Goal: Transaction & Acquisition: Obtain resource

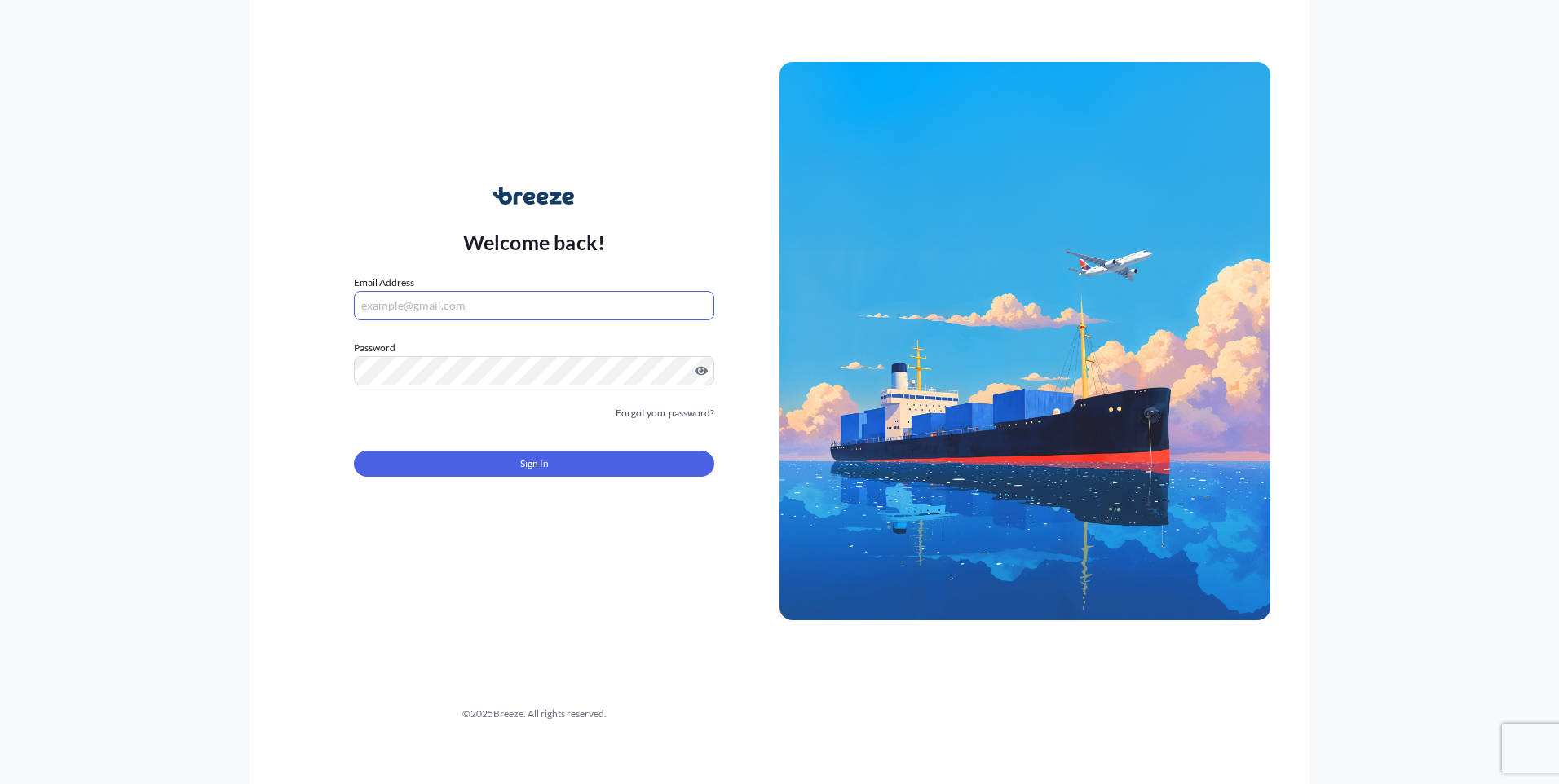
click at [499, 297] on input "Email Address" at bounding box center [535, 306] width 361 height 29
paste input "[EMAIL_ADDRESS][DOMAIN_NAME]"
click at [420, 311] on input "Email Address" at bounding box center [535, 306] width 361 height 29
type input "[EMAIL_ADDRESS][DOMAIN_NAME]"
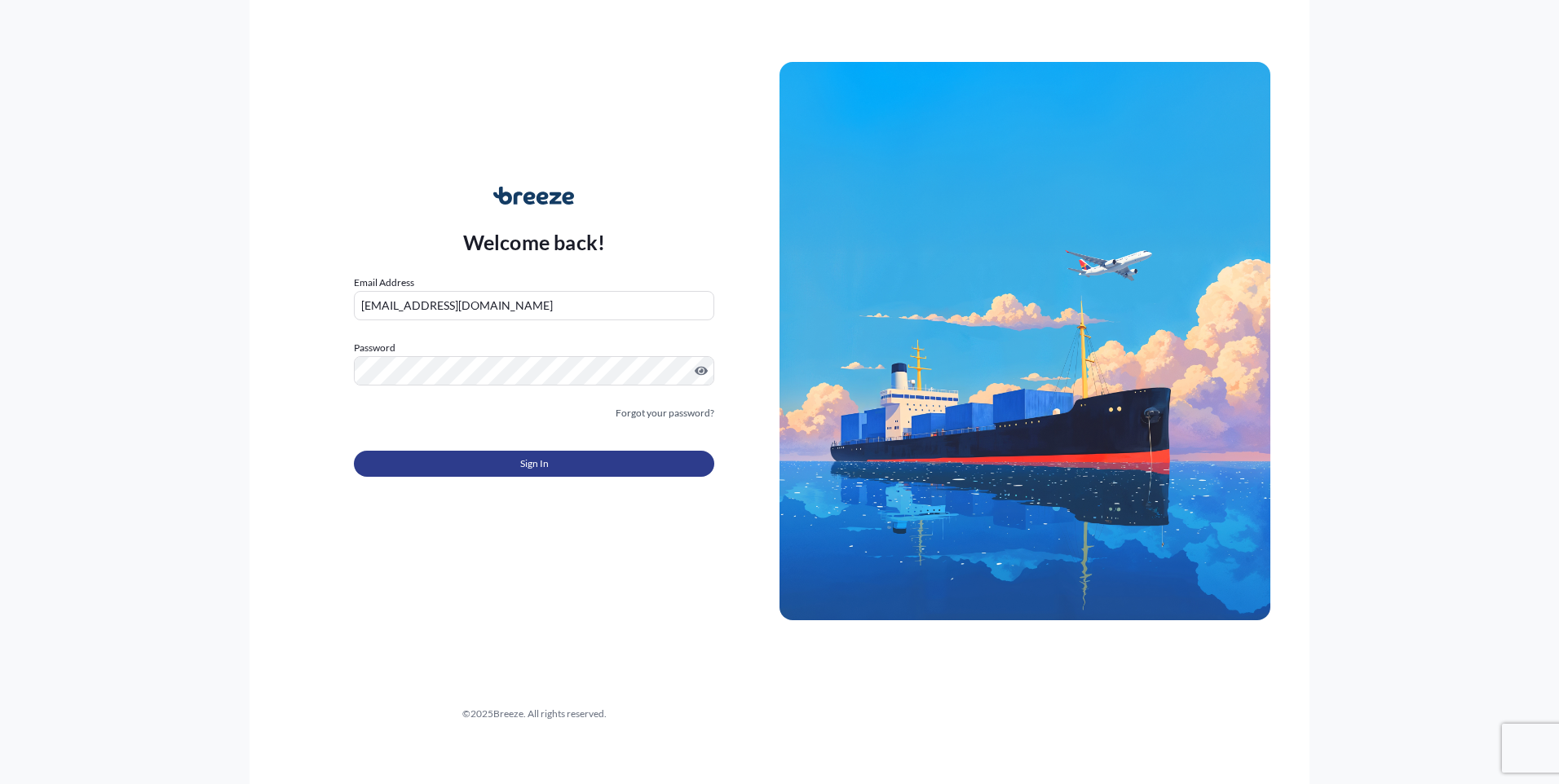
click at [506, 458] on button "Sign In" at bounding box center [535, 464] width 361 height 26
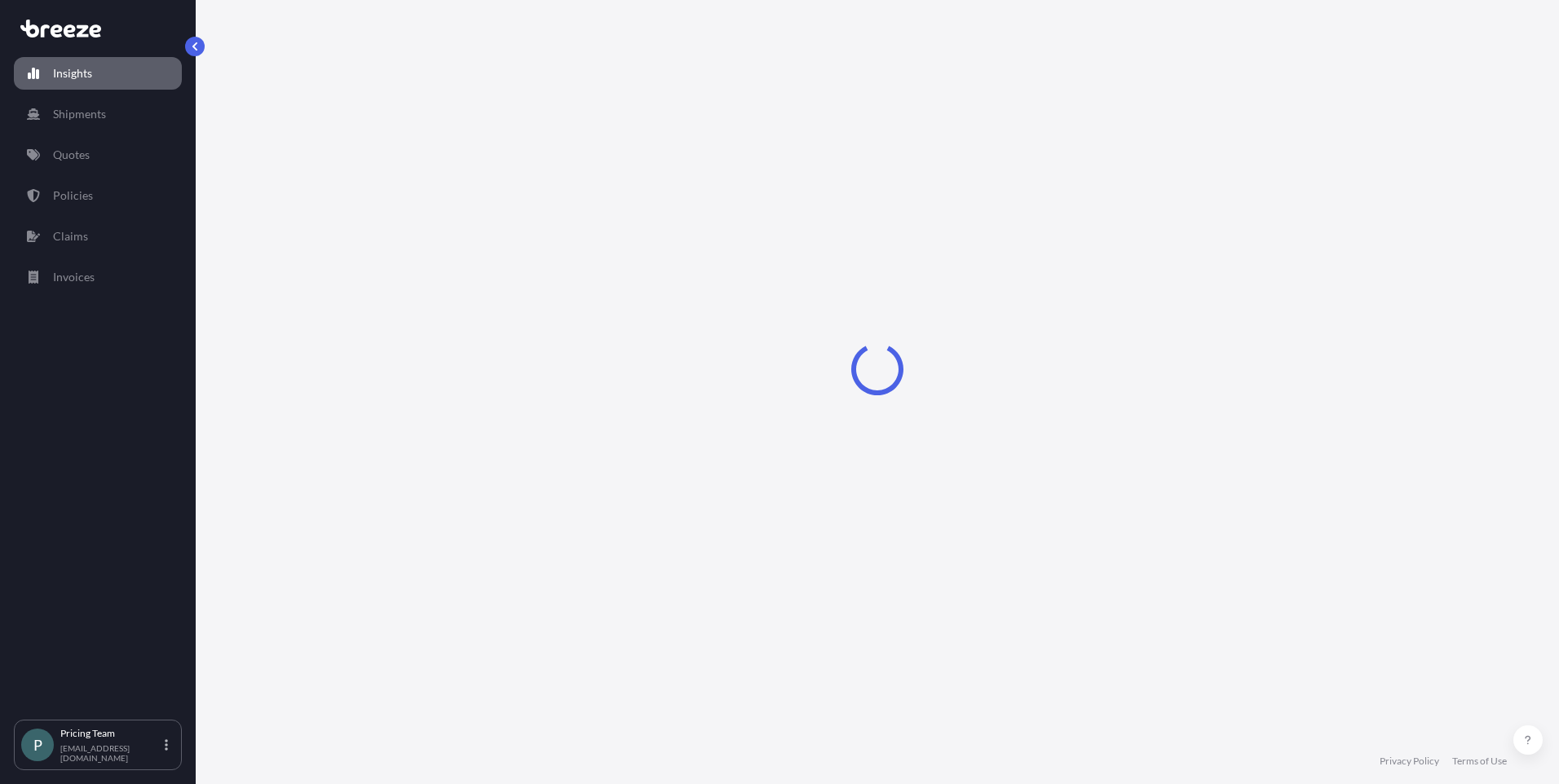
select select "2025"
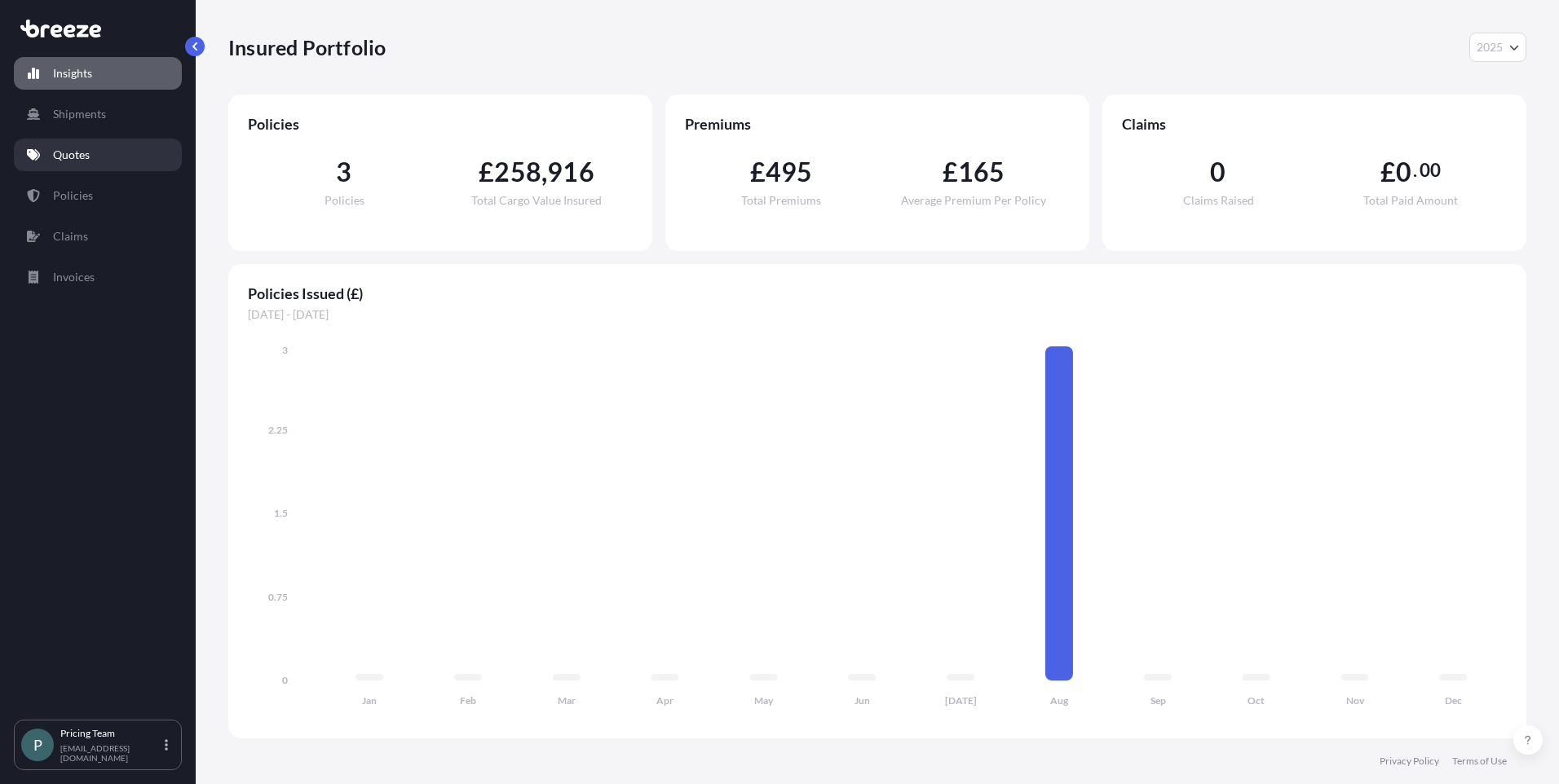
click at [74, 147] on p "Quotes" at bounding box center [71, 154] width 36 height 16
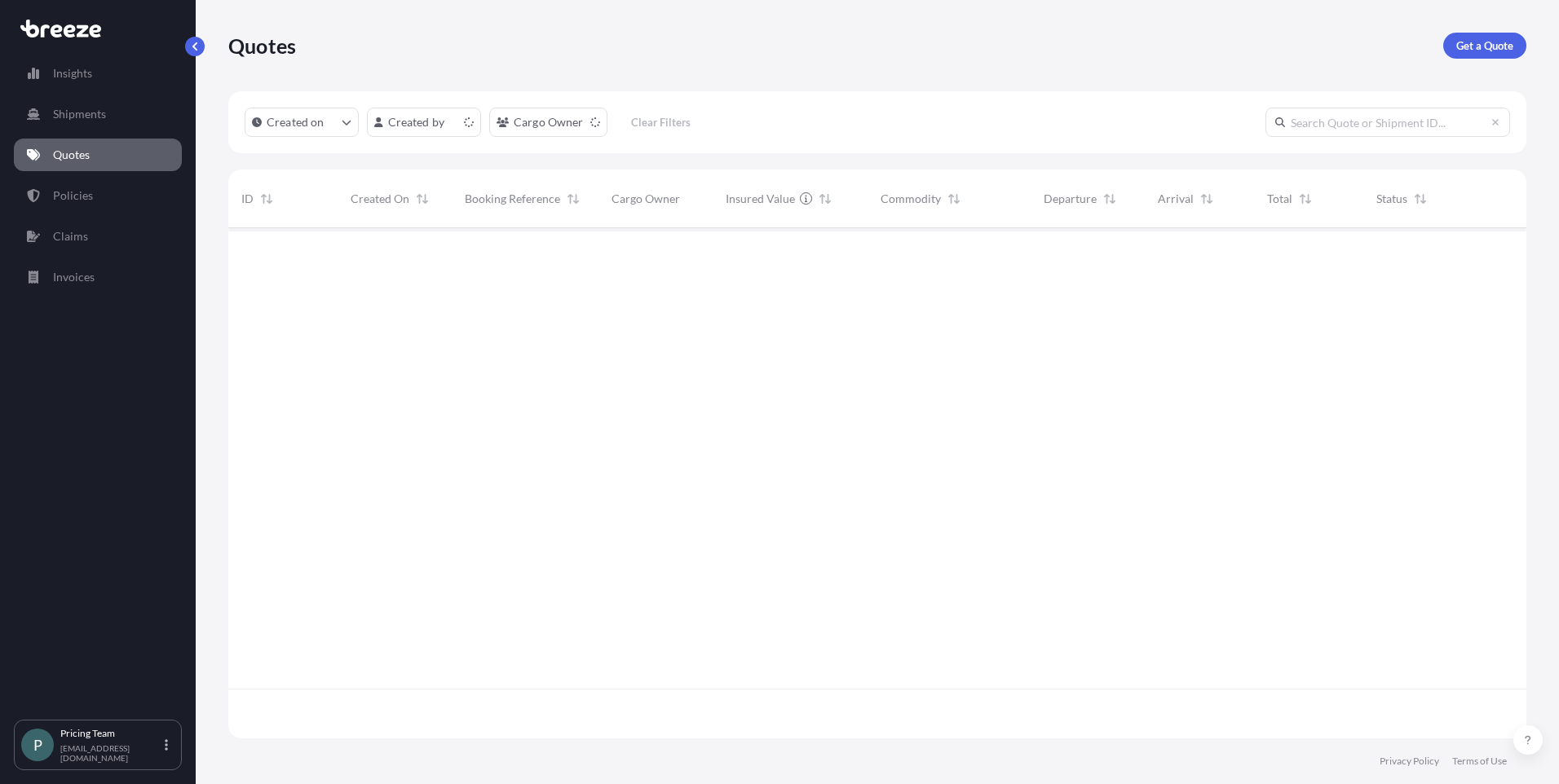
scroll to position [507, 1286]
click at [1480, 54] on link "Get a Quote" at bounding box center [1485, 46] width 83 height 26
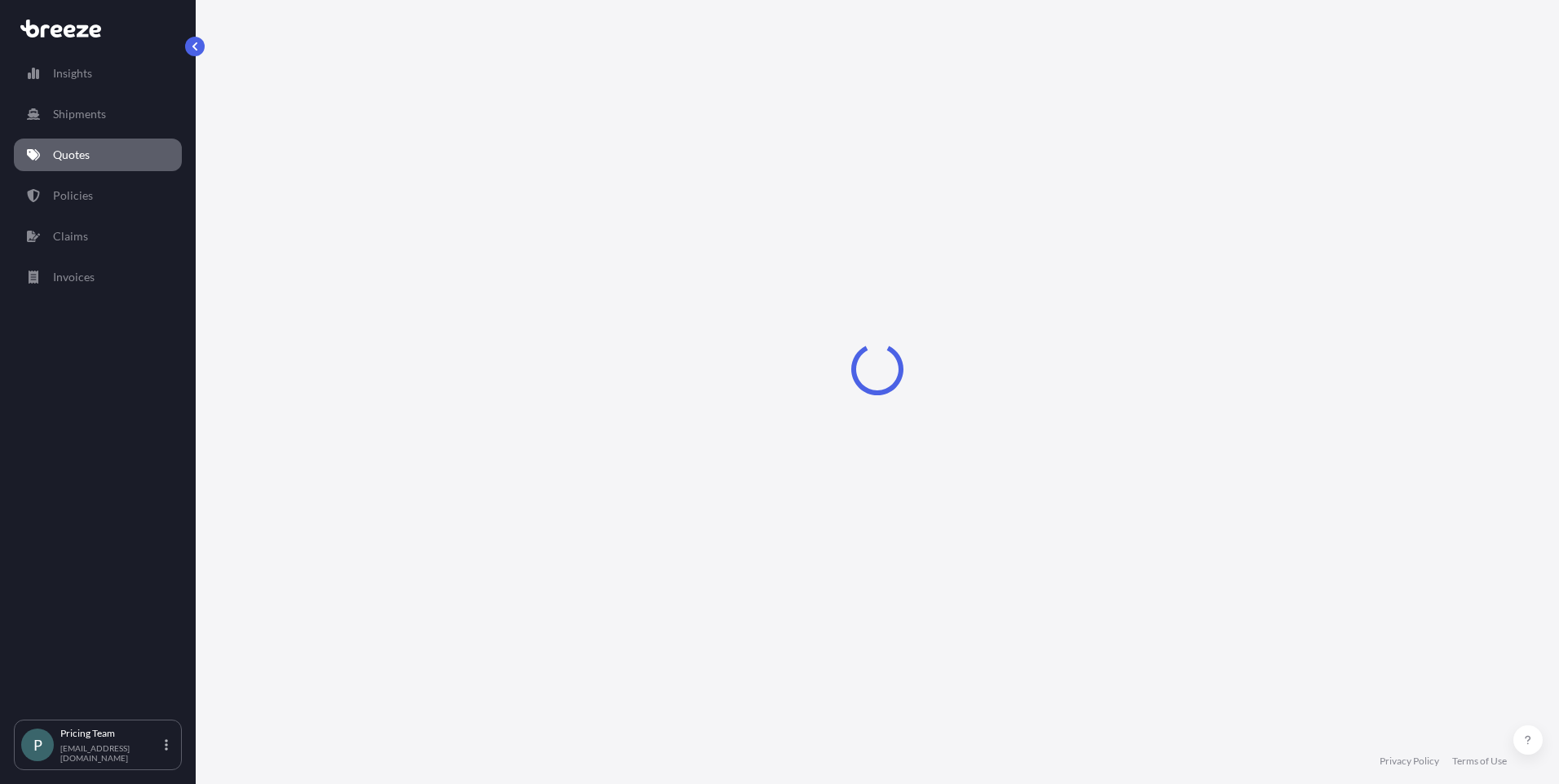
select select "Sea"
select select "1"
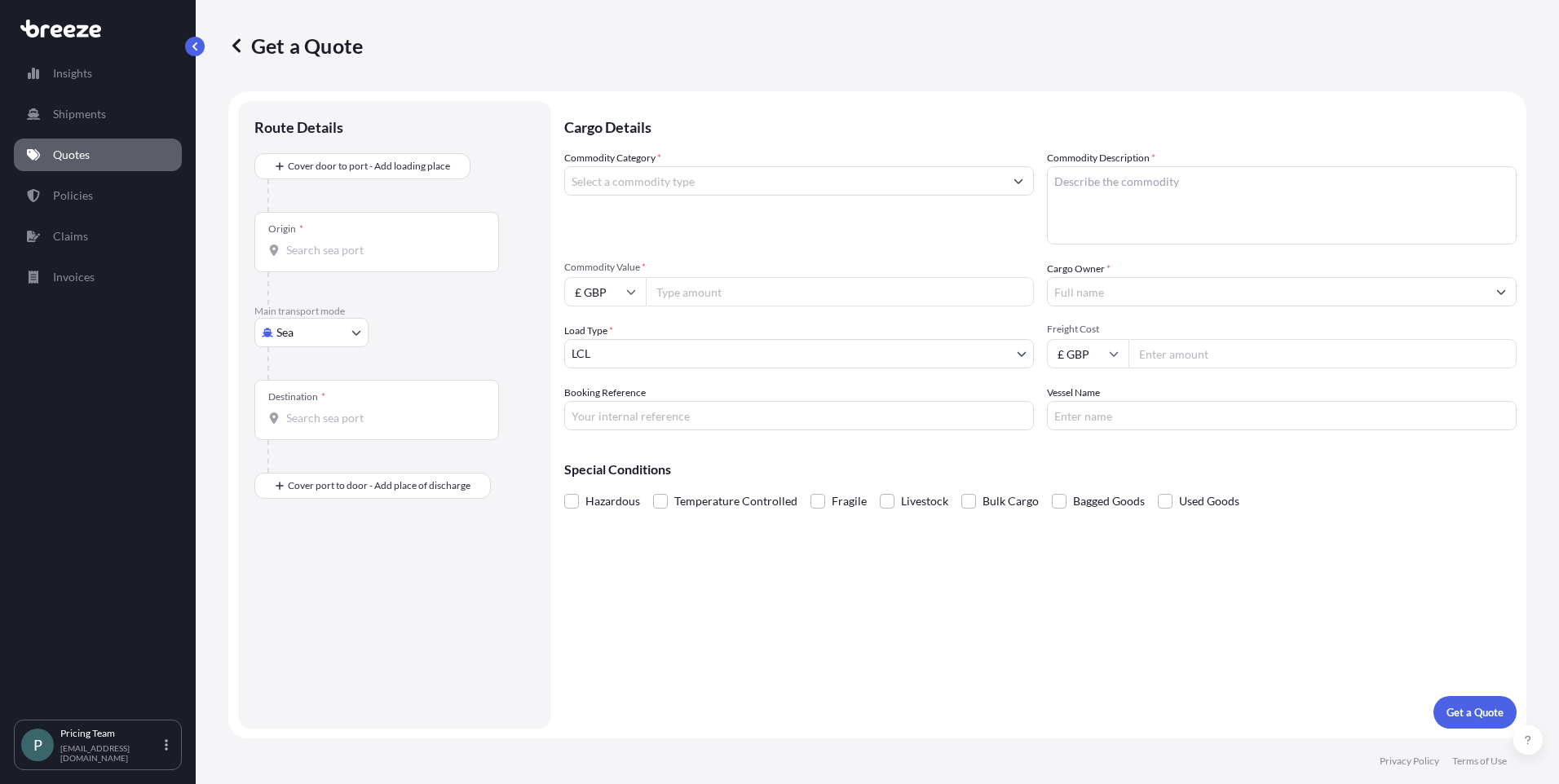
click at [607, 178] on input "Commodity Category *" at bounding box center [784, 180] width 438 height 29
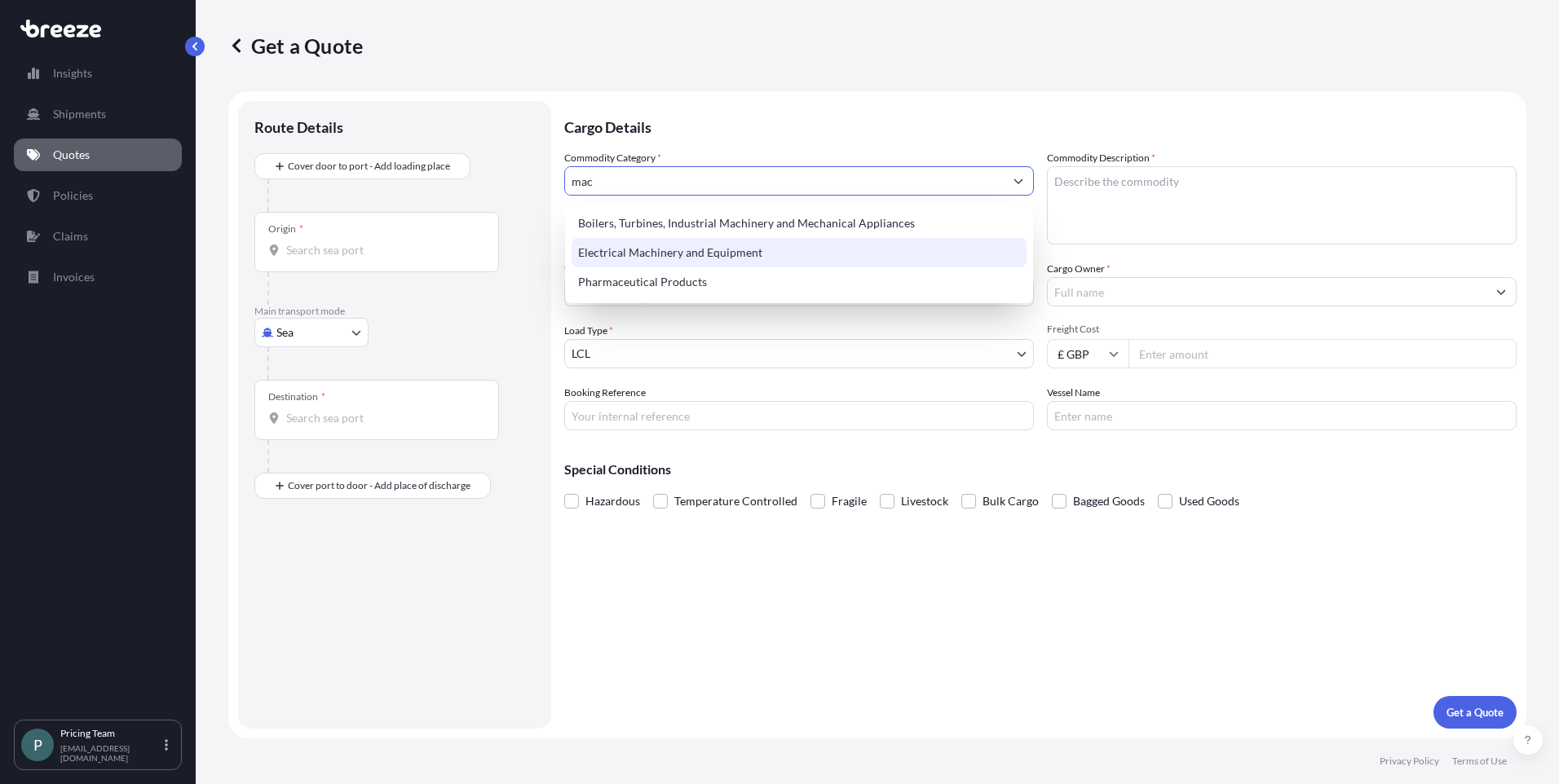
click at [676, 250] on div "Electrical Machinery and Equipment" at bounding box center [799, 252] width 455 height 29
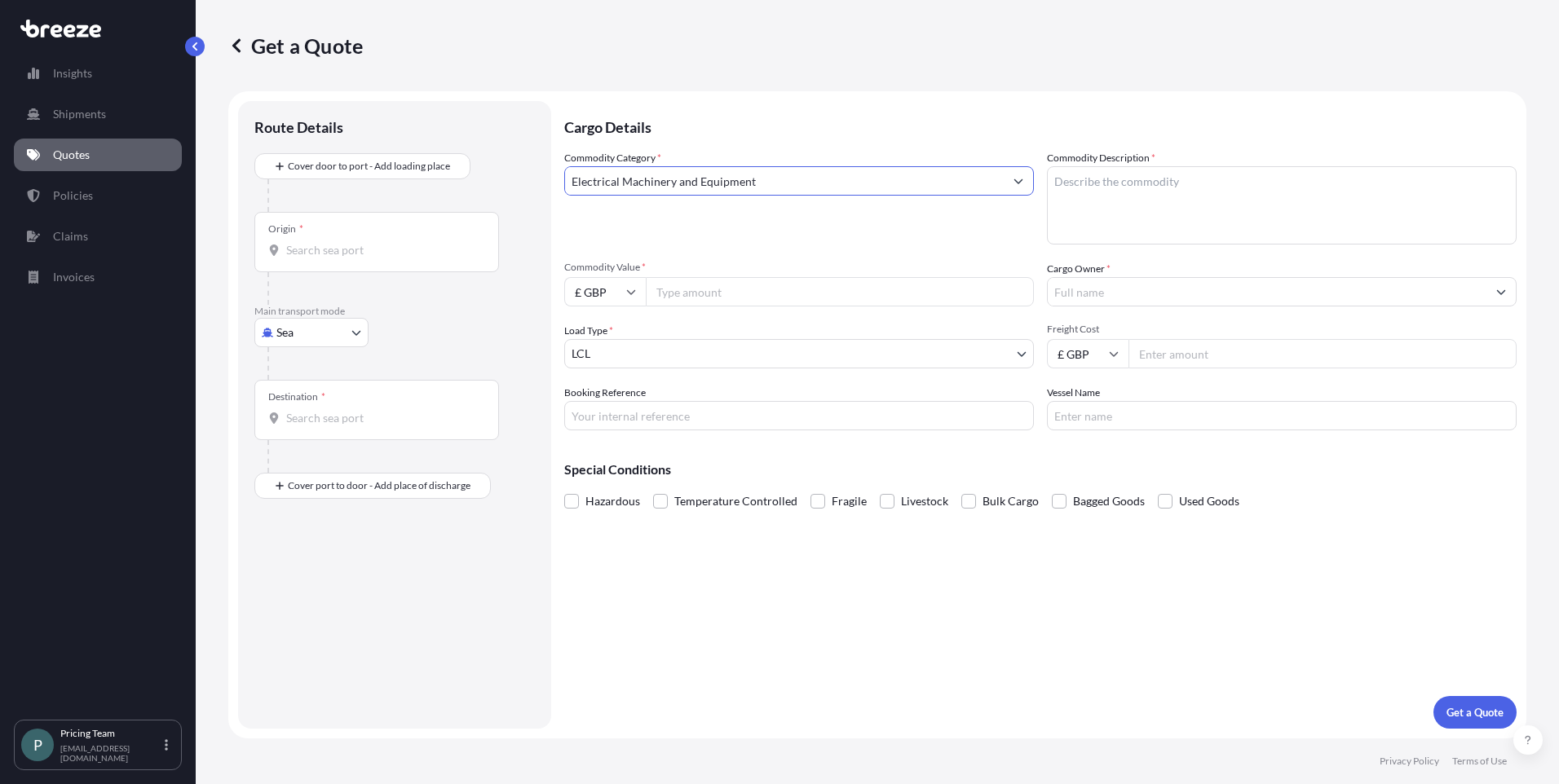
type input "Electrical Machinery and Equipment"
click at [1071, 193] on textarea "Commodity Description *" at bounding box center [1281, 206] width 470 height 78
click at [679, 292] on input "Commodity Value *" at bounding box center [839, 292] width 388 height 29
click at [434, 235] on div "Origin *" at bounding box center [377, 242] width 245 height 61
click at [434, 242] on input "Origin *" at bounding box center [382, 249] width 193 height 16
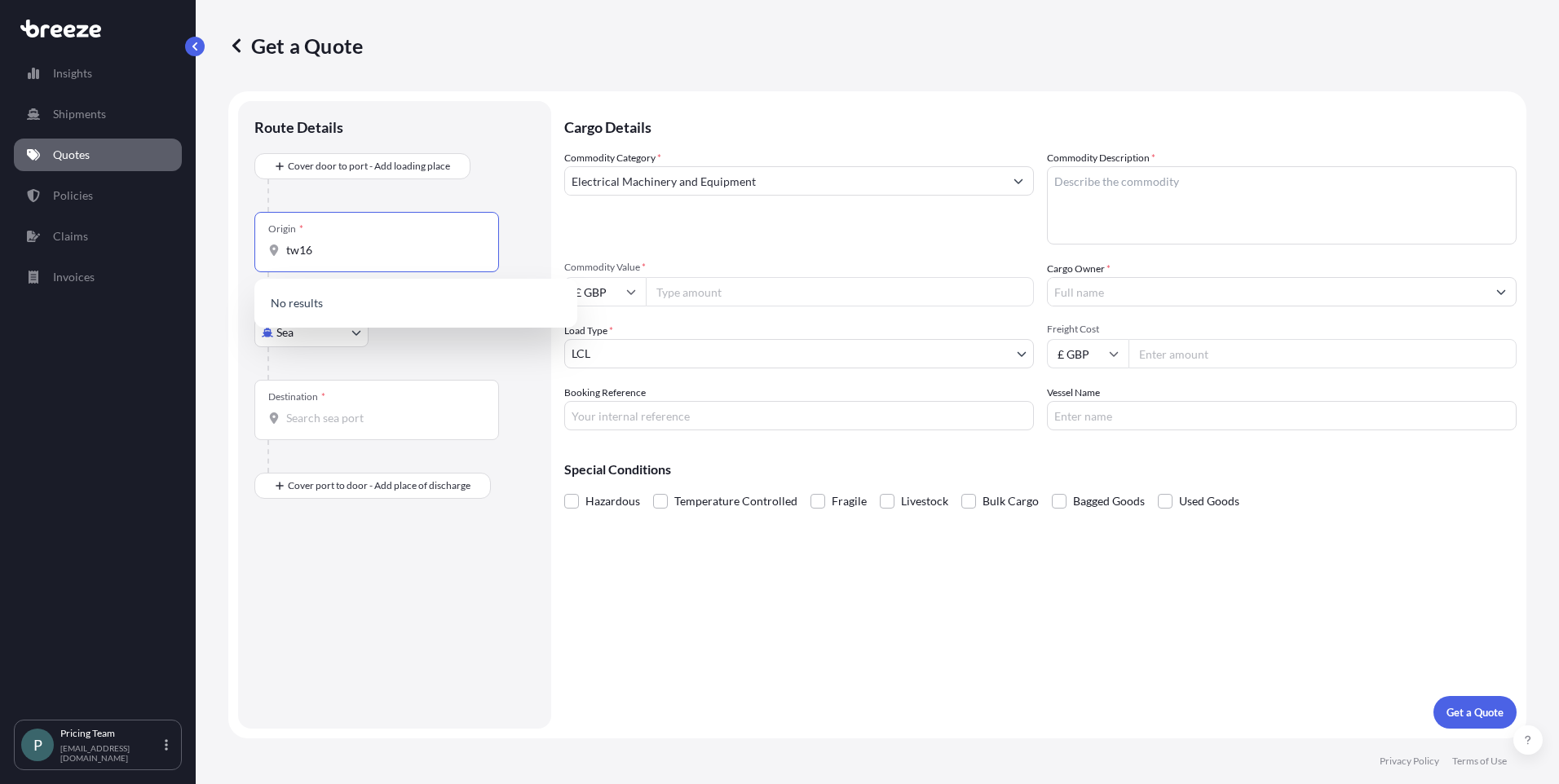
type input "tw16"
click at [483, 149] on div "Route Details" at bounding box center [394, 135] width 280 height 36
drag, startPoint x: 369, startPoint y: 255, endPoint x: 183, endPoint y: 240, distance: 186.6
click at [183, 240] on div "Insights Shipments Quotes Policies Claims Invoices P Pricing Team [EMAIL_ADDRES…" at bounding box center [780, 392] width 1559 height 784
drag, startPoint x: 787, startPoint y: 182, endPoint x: 796, endPoint y: 182, distance: 9.0
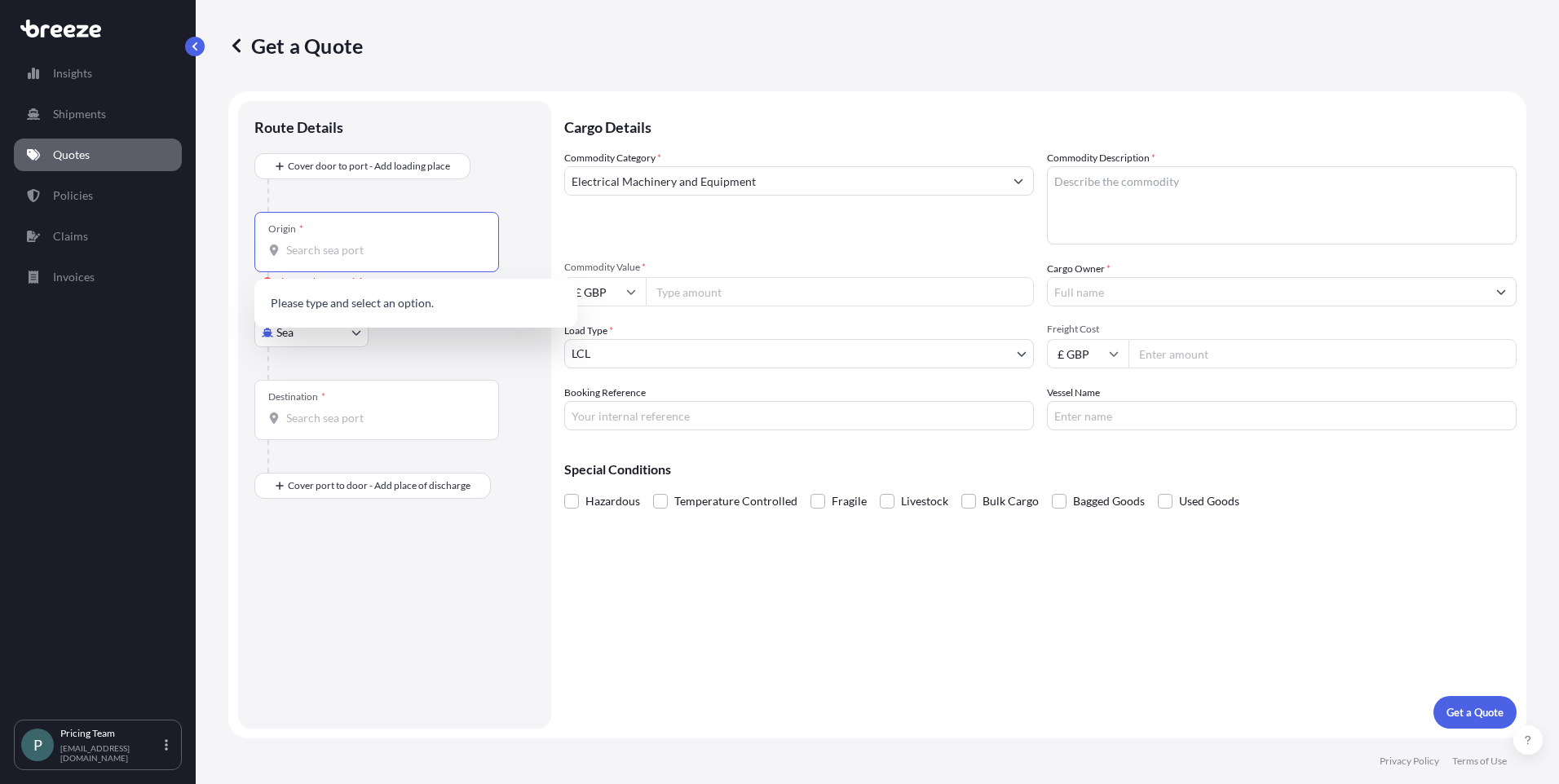
click at [796, 182] on input "Electrical Machinery and Equipment" at bounding box center [784, 180] width 438 height 29
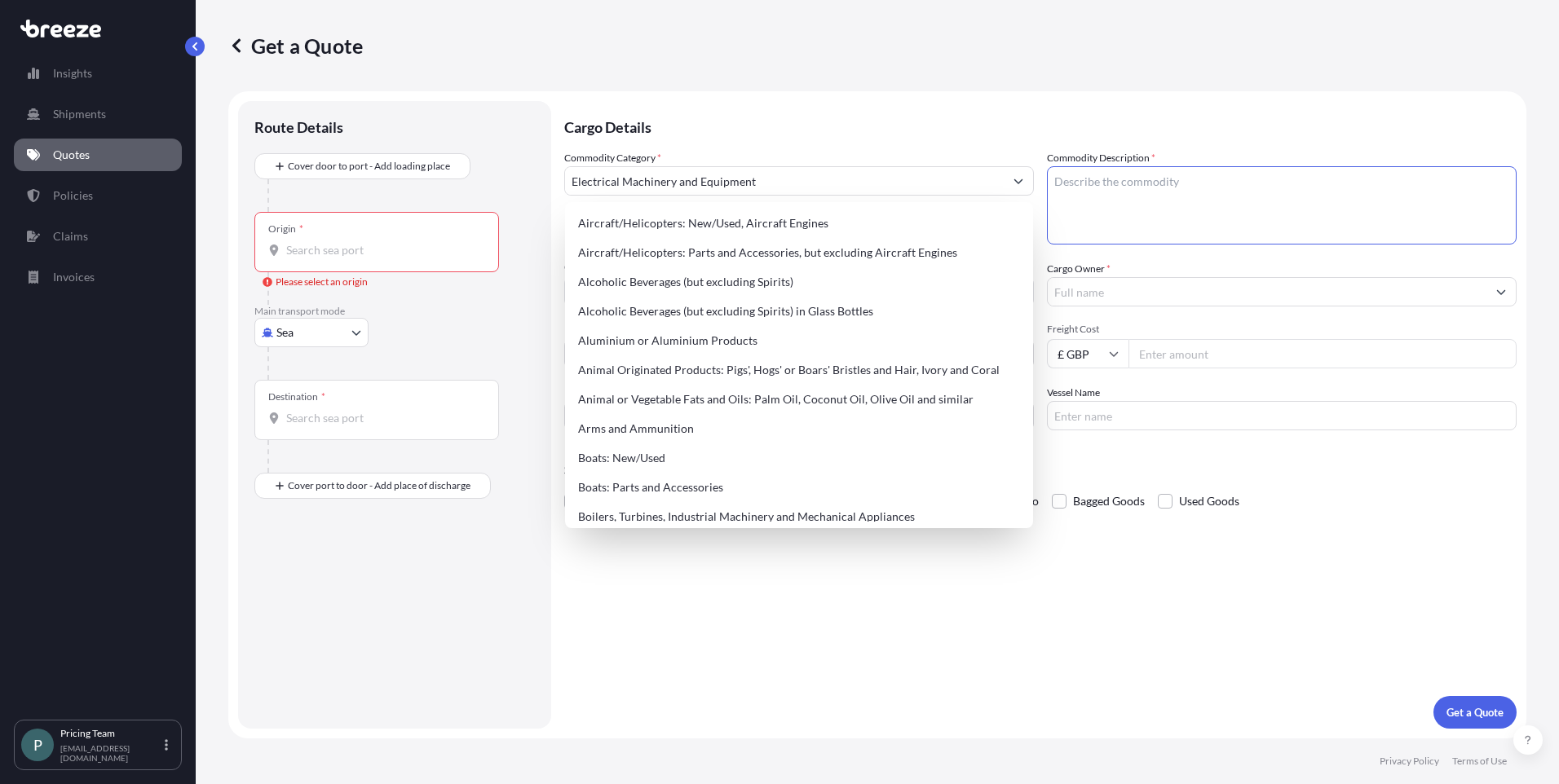
click at [1132, 182] on textarea "Commodity Description *" at bounding box center [1281, 206] width 470 height 78
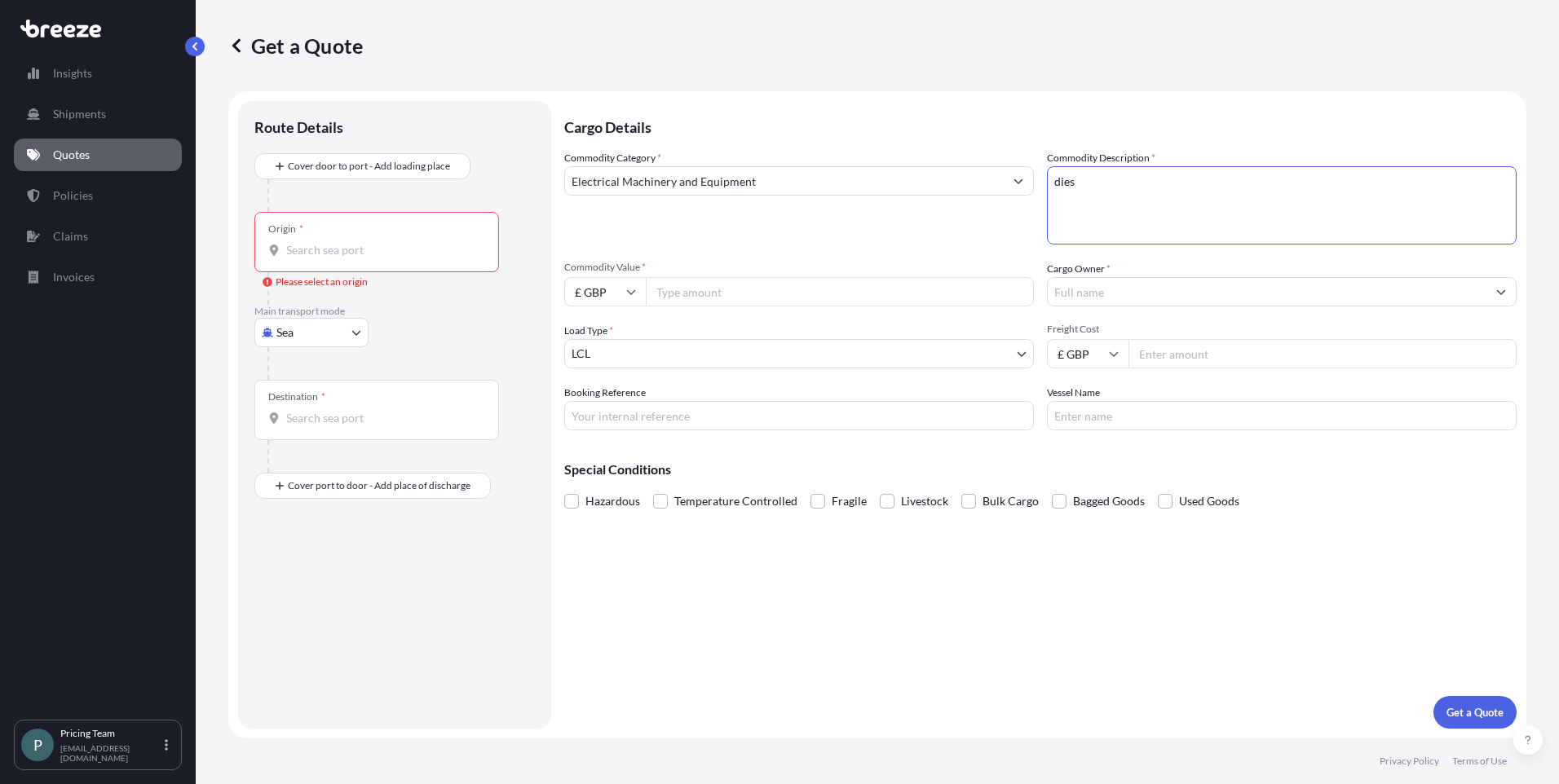
type textarea "dies"
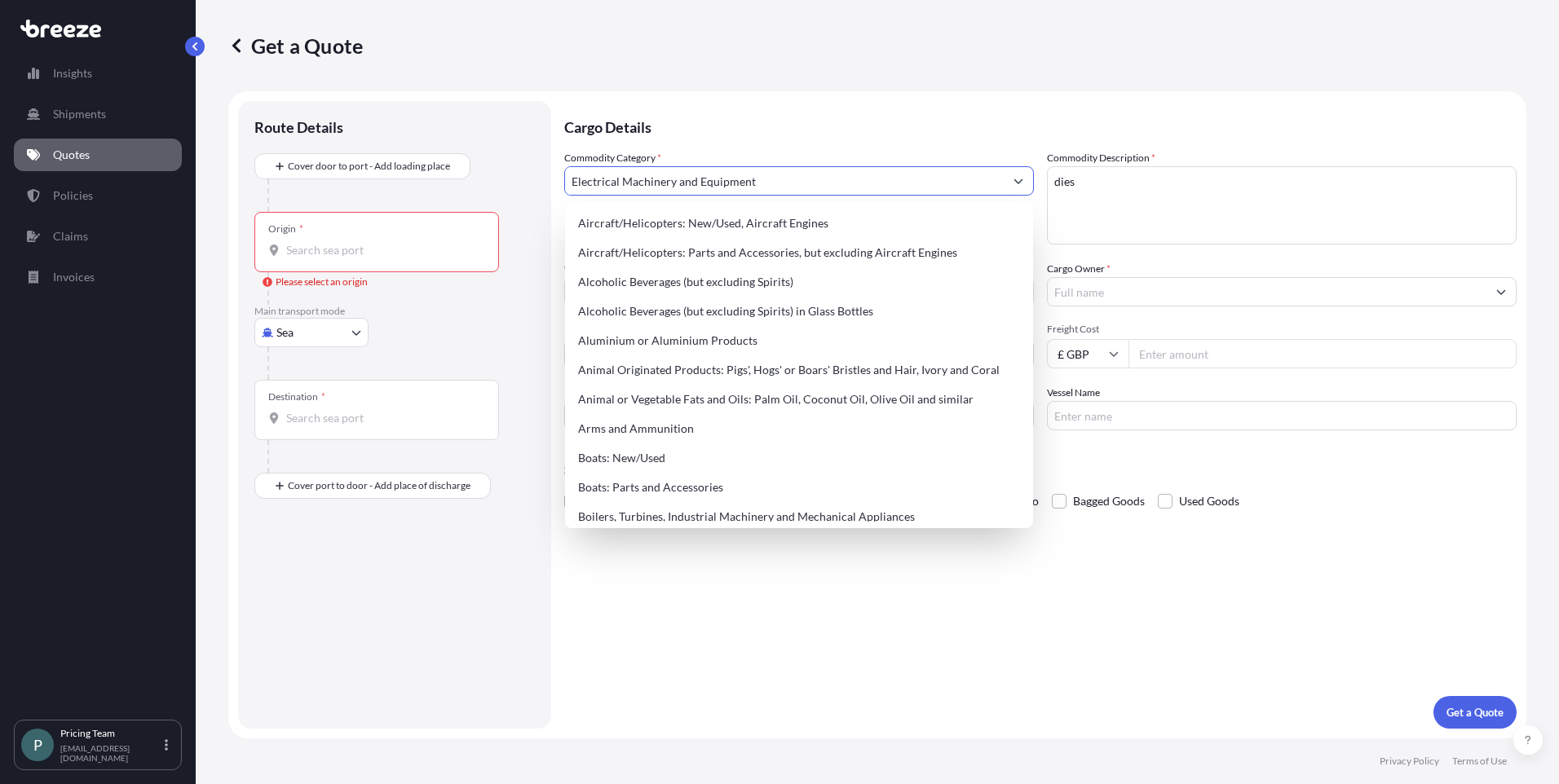
click at [777, 192] on input "Electrical Machinery and Equipment" at bounding box center [784, 180] width 438 height 29
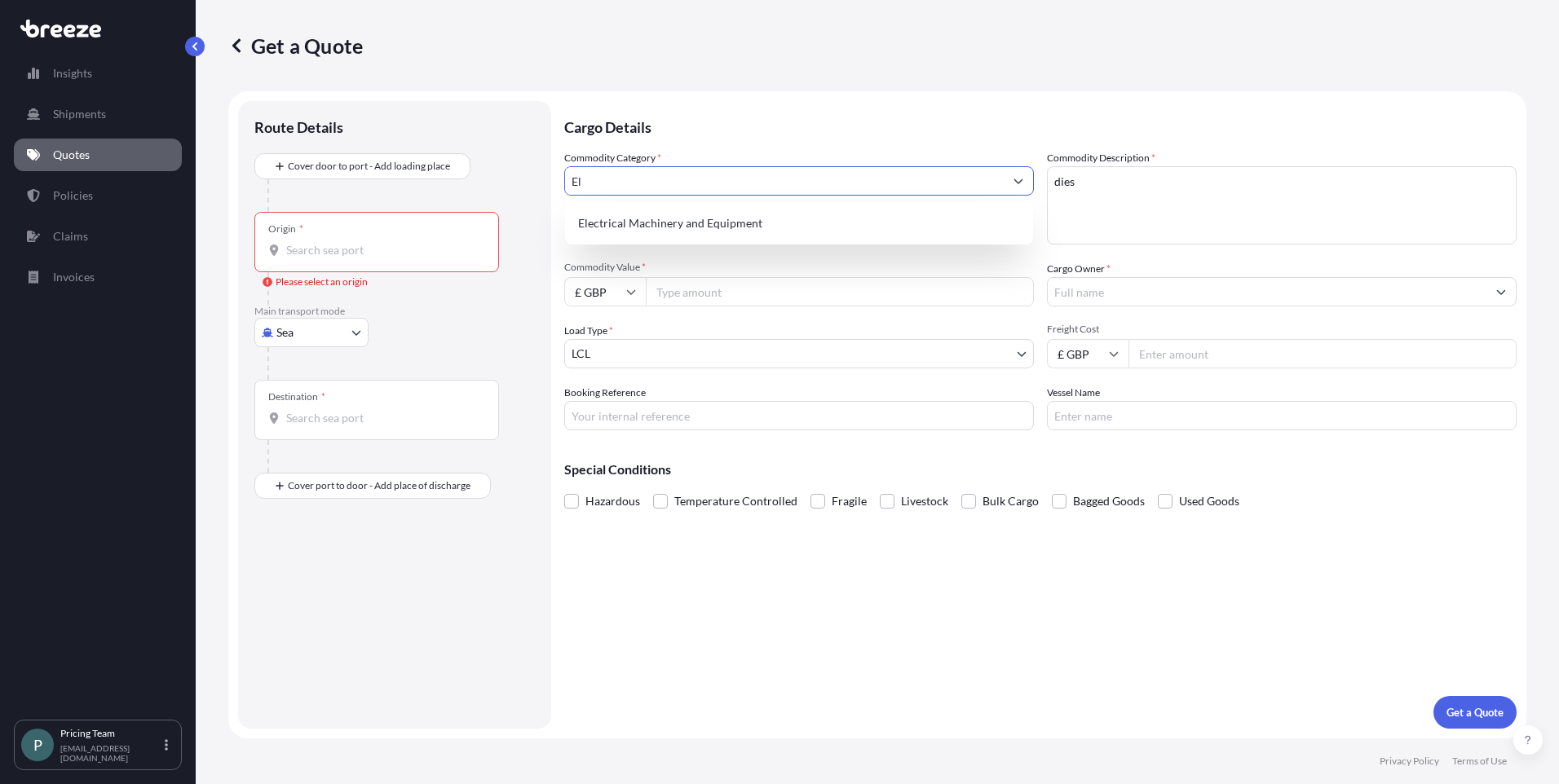
type input "E"
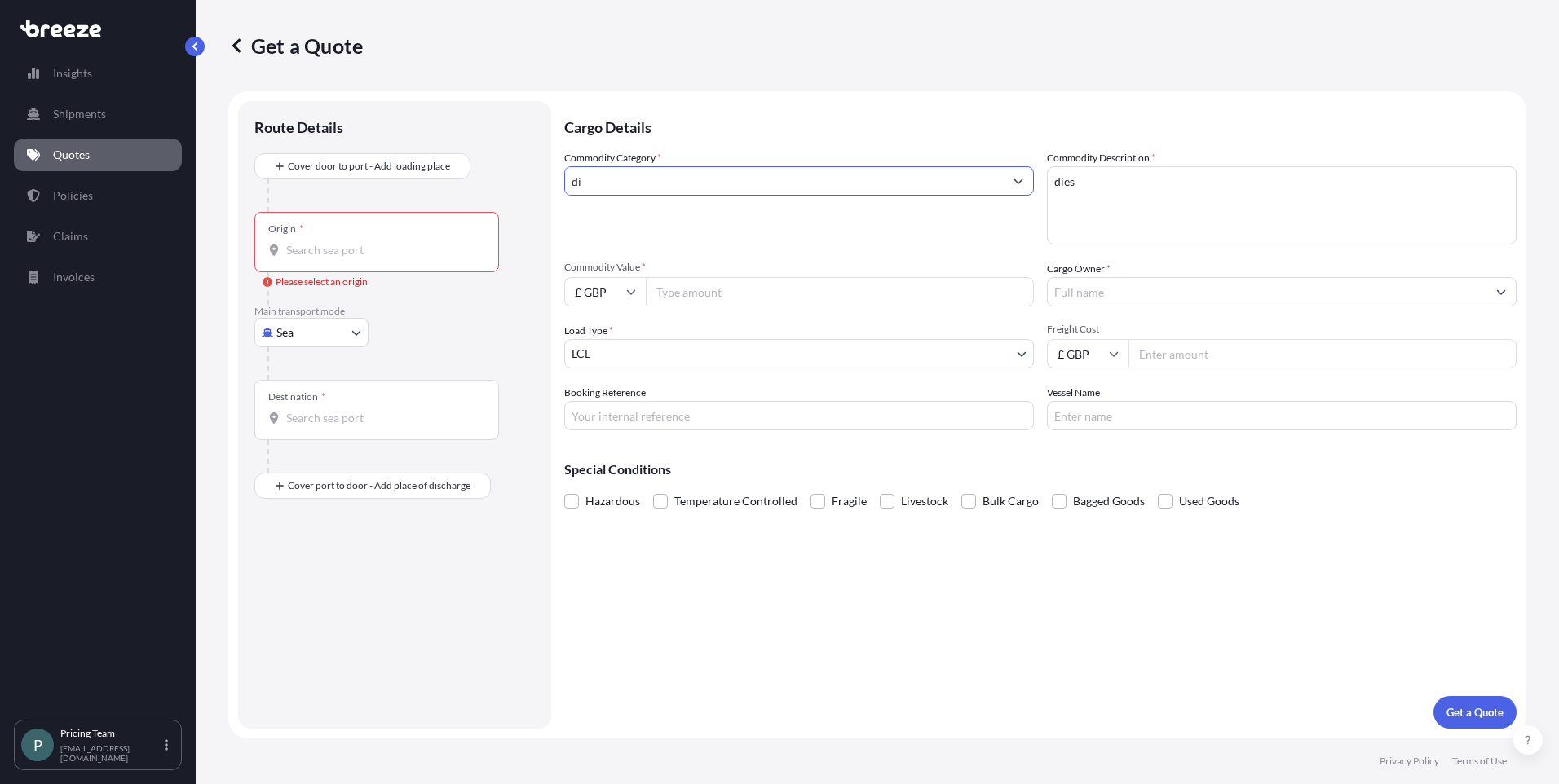
type input "d"
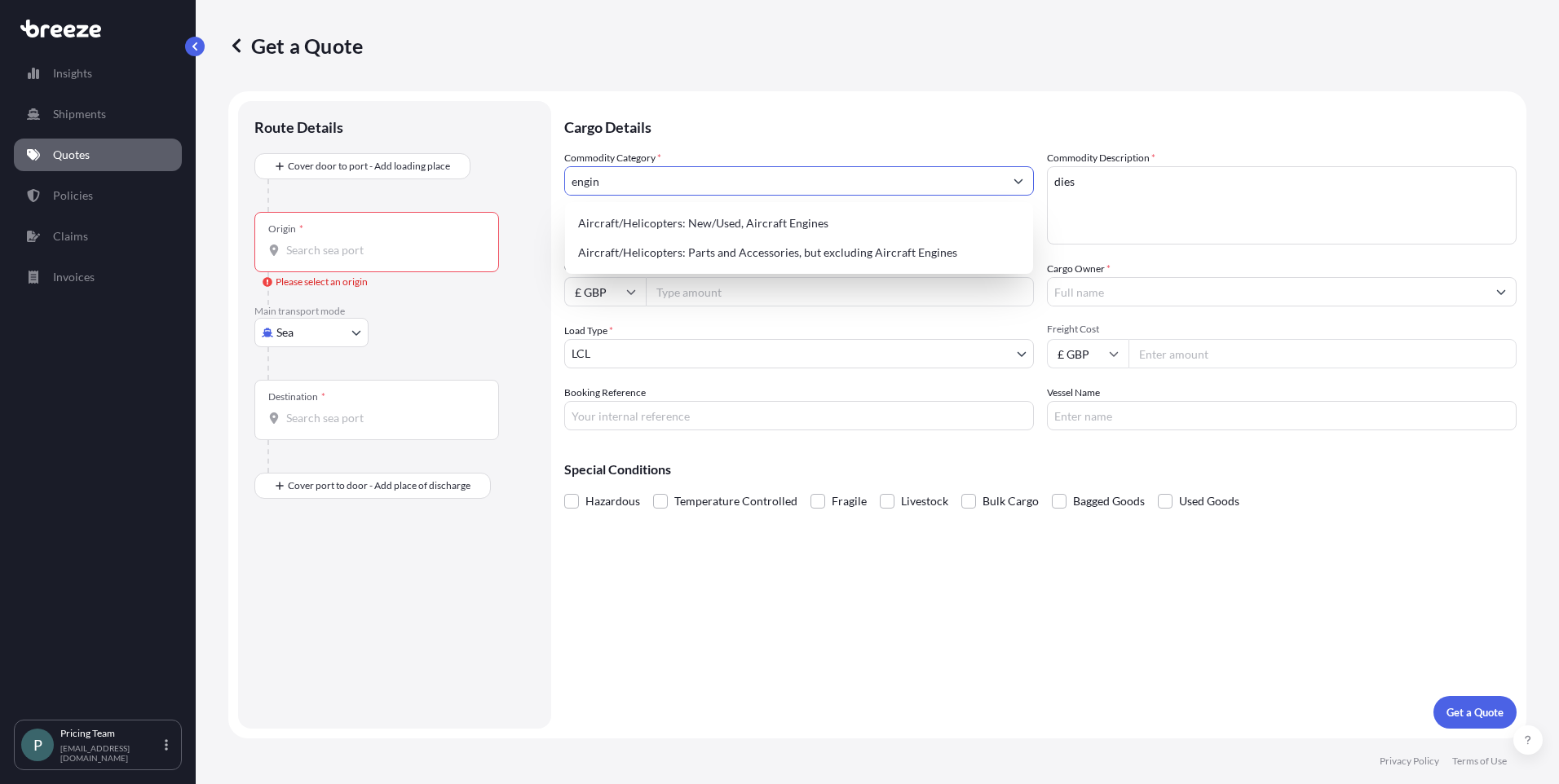
drag, startPoint x: 755, startPoint y: 178, endPoint x: 541, endPoint y: 180, distance: 214.0
click at [541, 180] on form "Route Details Cover door to port - Add loading place Place of loading Road Road…" at bounding box center [877, 415] width 1298 height 648
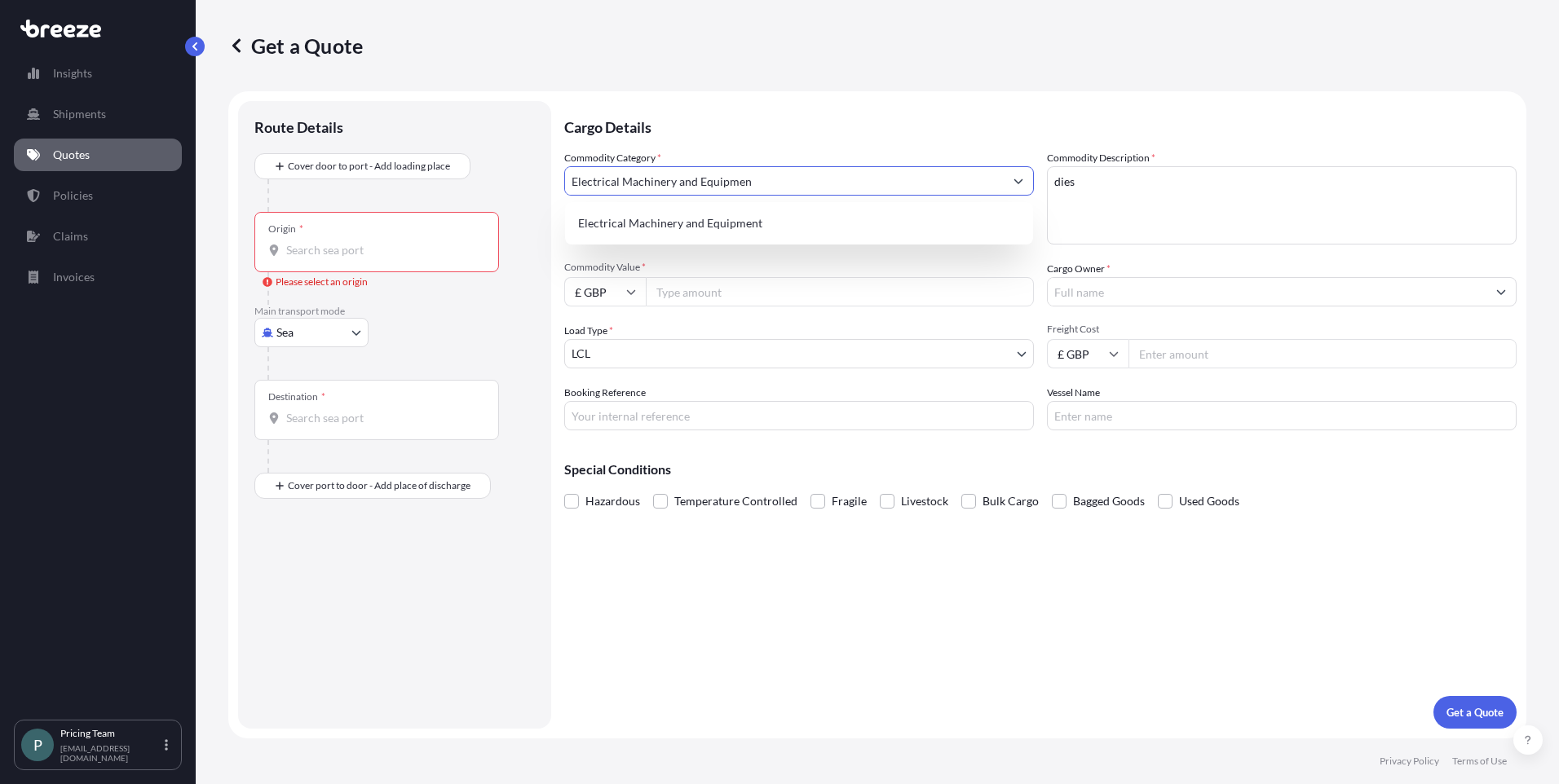
type input "Electrical Machinery and Equipmen"
click at [1132, 201] on textarea "dies" at bounding box center [1281, 206] width 470 height 78
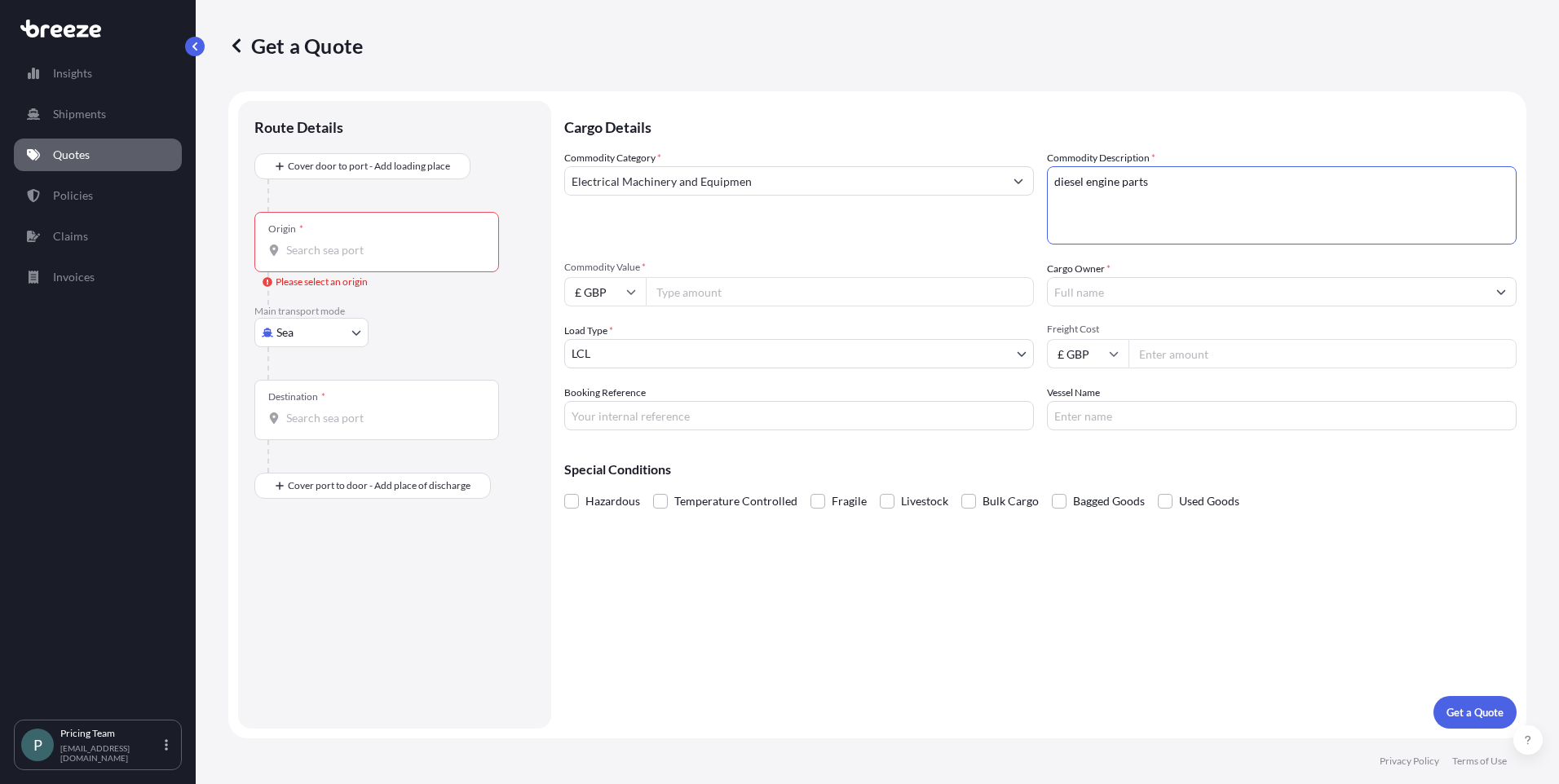
type textarea "diesel engine parts"
click at [721, 286] on input "Commodity Value *" at bounding box center [839, 292] width 388 height 29
click at [615, 295] on input "£ GBP" at bounding box center [605, 292] width 81 height 29
click at [606, 393] on div "$ USD" at bounding box center [605, 405] width 68 height 31
type input "$ USD"
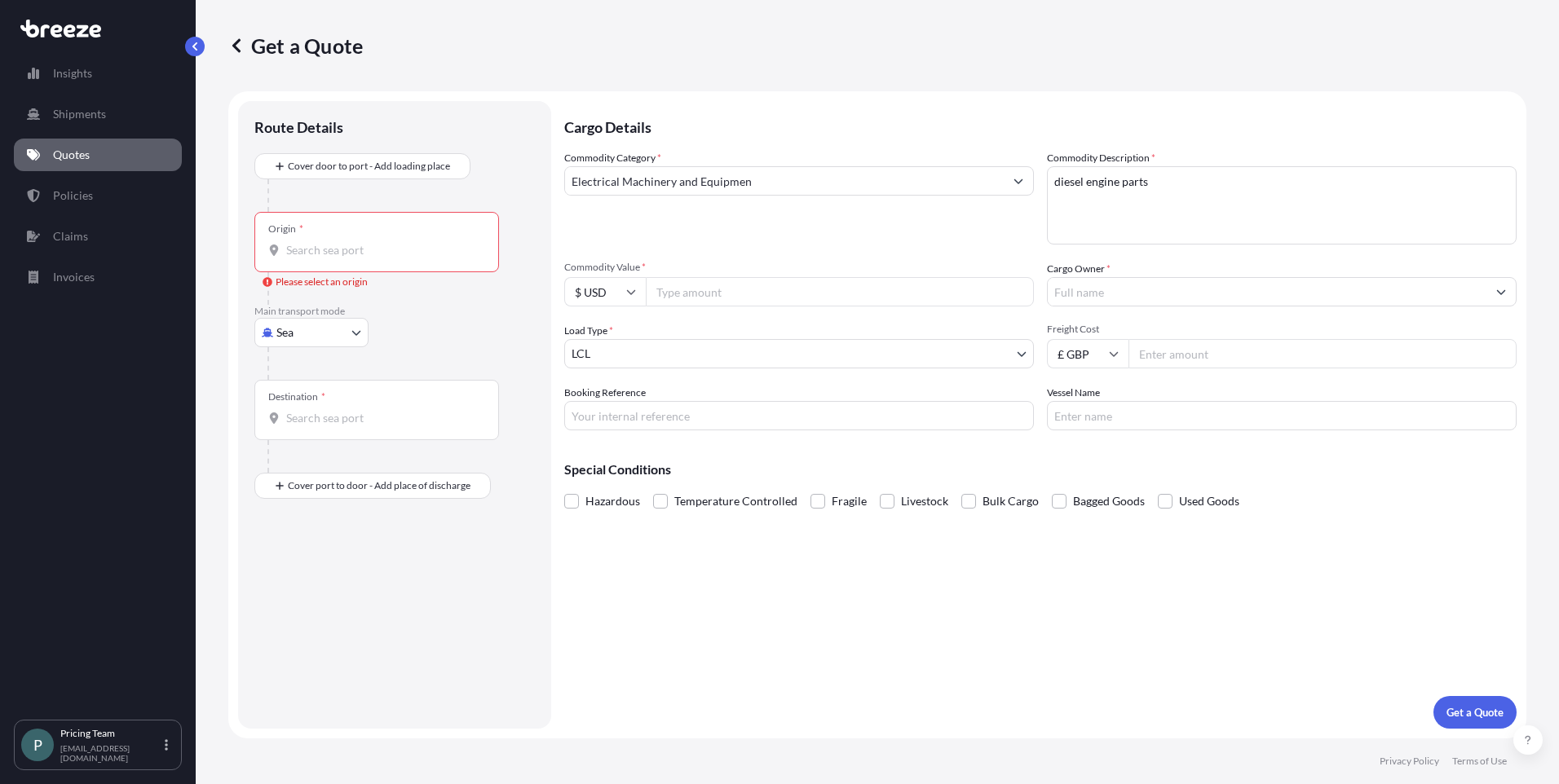
click at [718, 290] on input "Commodity Value *" at bounding box center [839, 292] width 388 height 29
type input "256556.14"
click at [1155, 278] on div "Cargo Owner *" at bounding box center [1281, 283] width 470 height 46
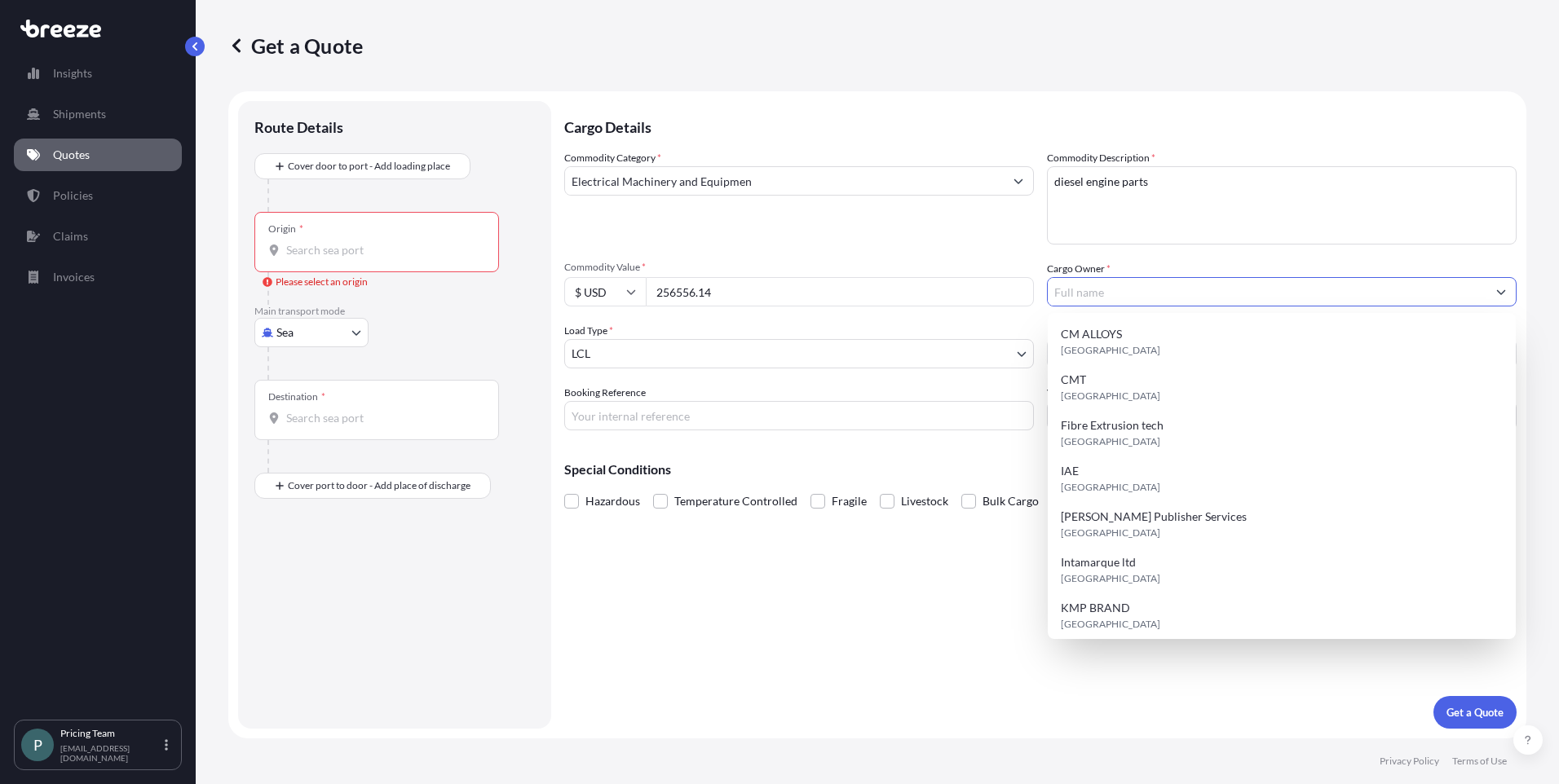
click at [1140, 294] on input "Cargo Owner *" at bounding box center [1266, 292] width 438 height 29
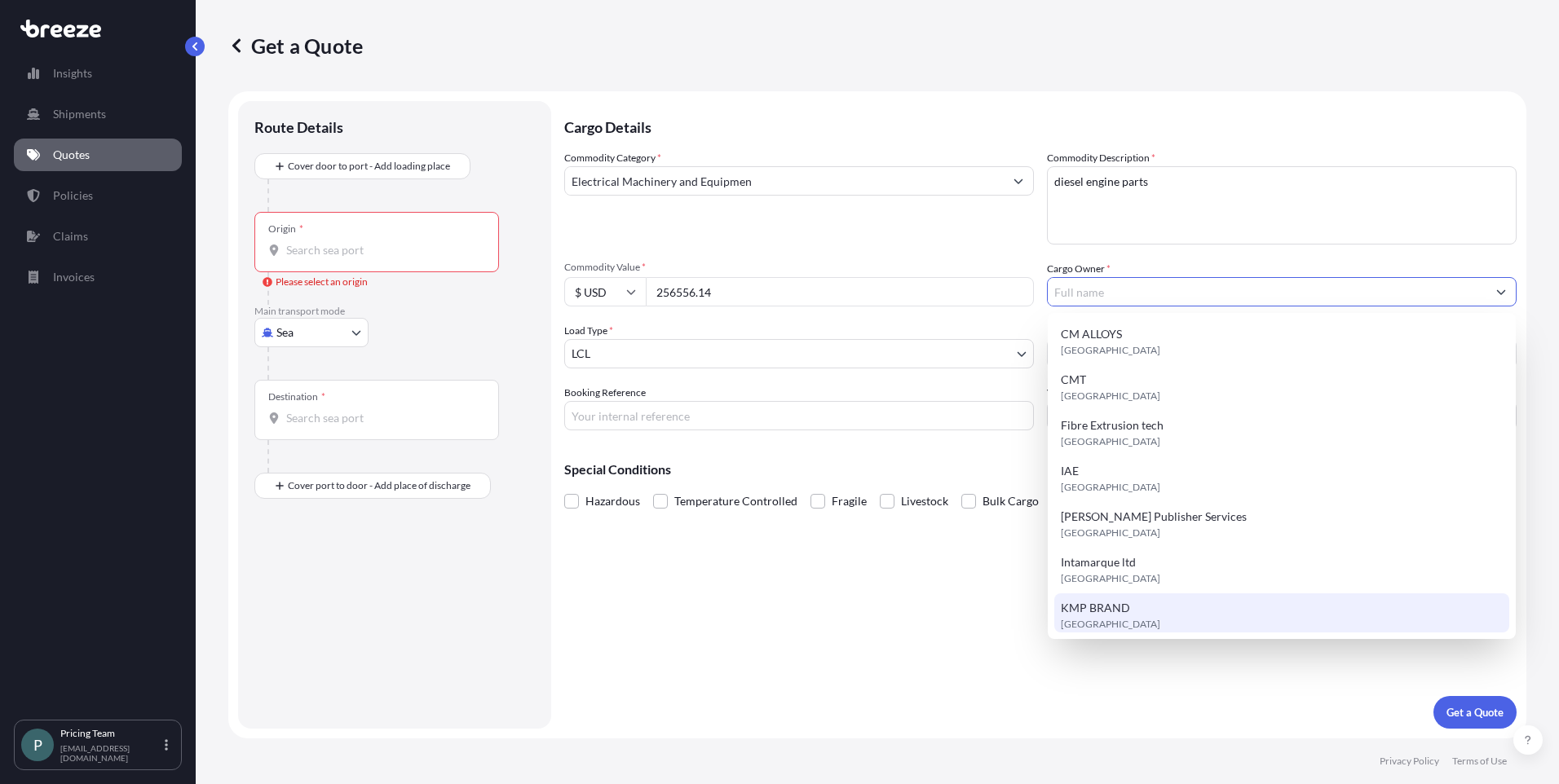
click at [1091, 616] on span "KMP BRAND" at bounding box center [1095, 607] width 69 height 16
type input "KMP BRAND"
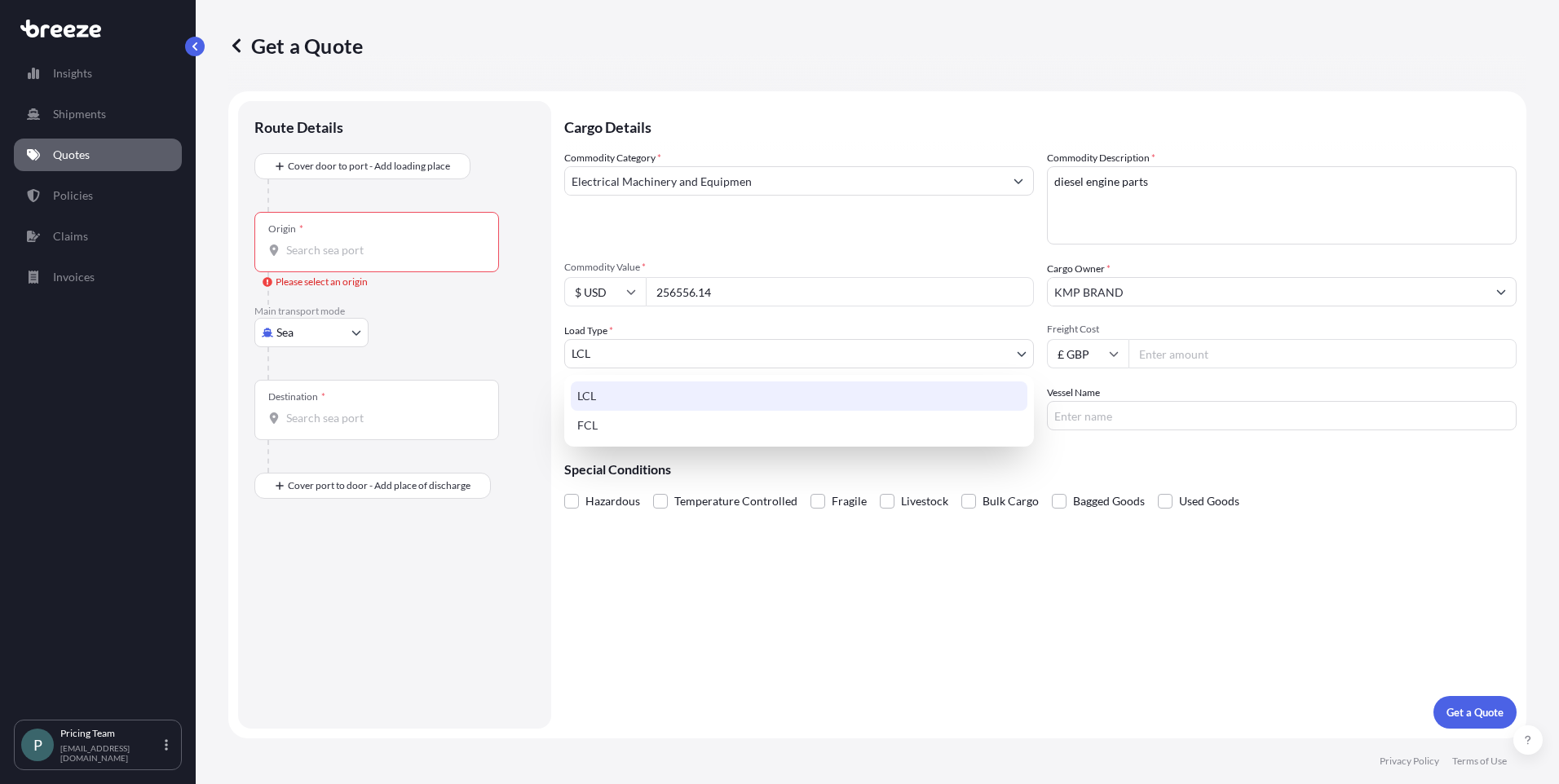
click at [661, 350] on body "Insights Shipments Quotes Policies Claims Invoices P Pricing Team [EMAIL_ADDRES…" at bounding box center [780, 392] width 1559 height 784
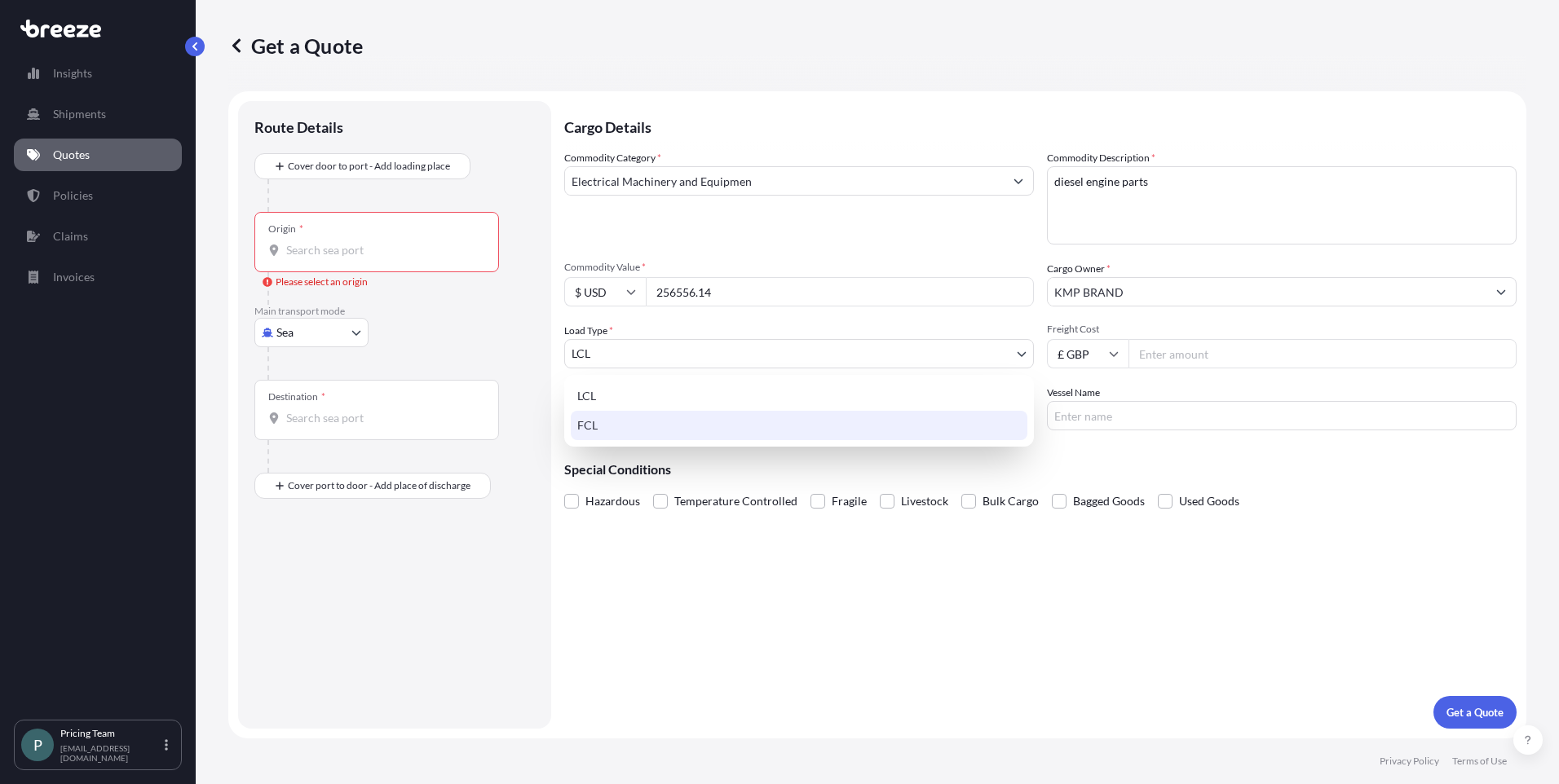
click at [637, 427] on div "FCL" at bounding box center [799, 425] width 457 height 29
select select "2"
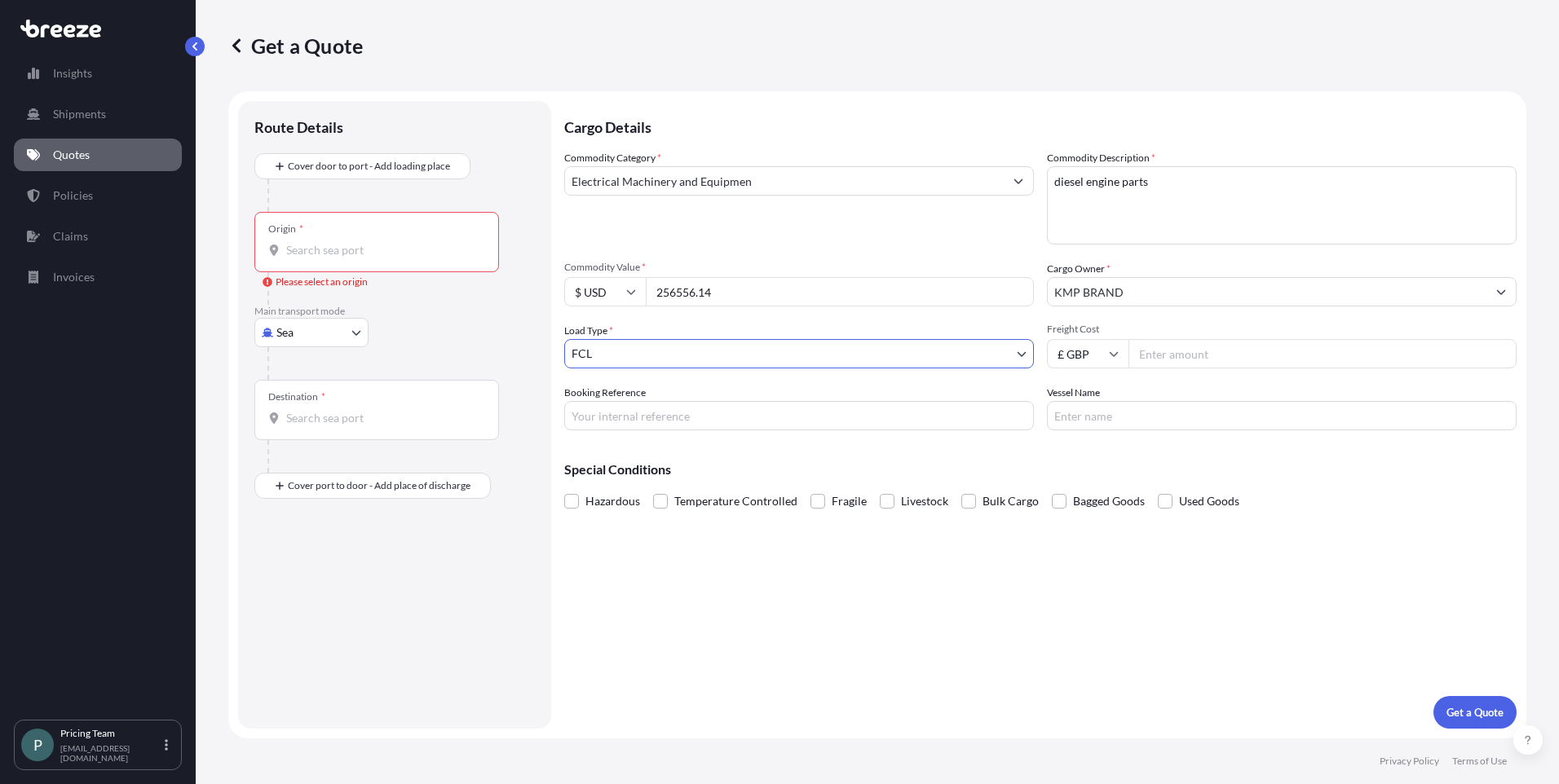
click at [1175, 355] on input "Freight Cost" at bounding box center [1323, 353] width 388 height 29
click at [1070, 355] on input "£ GBP" at bounding box center [1087, 353] width 81 height 29
click at [1085, 459] on div "$ USD" at bounding box center [1087, 466] width 68 height 31
type input "$ USD"
click at [1195, 362] on input "Freight Cost" at bounding box center [1323, 353] width 388 height 29
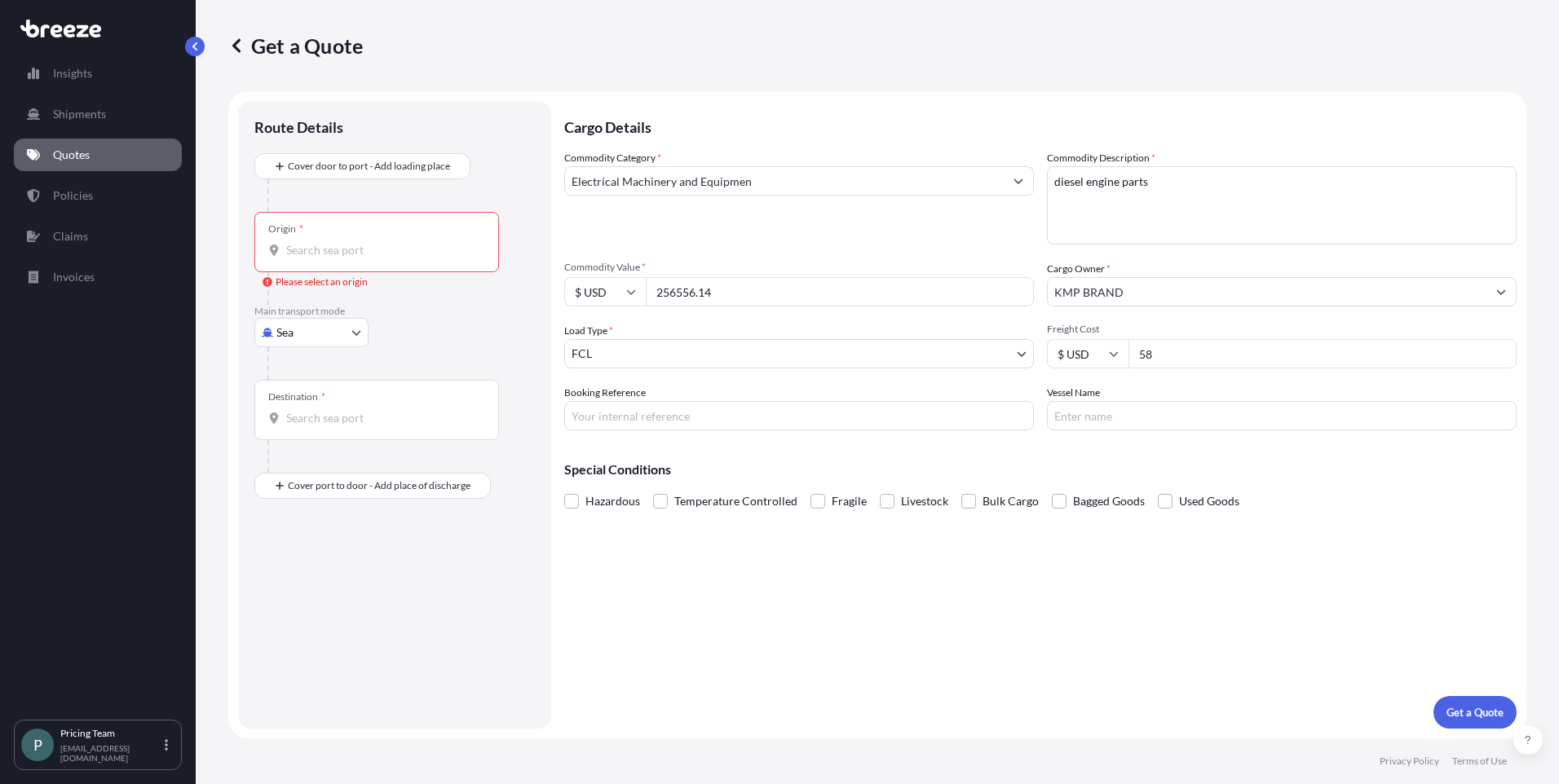
type input "5"
type input "256556.14"
click at [591, 413] on input "Booking Reference" at bounding box center [799, 415] width 470 height 29
click at [717, 422] on input "kmp -" at bounding box center [799, 415] width 470 height 29
type input "kmp - [GEOGRAPHIC_DATA]"
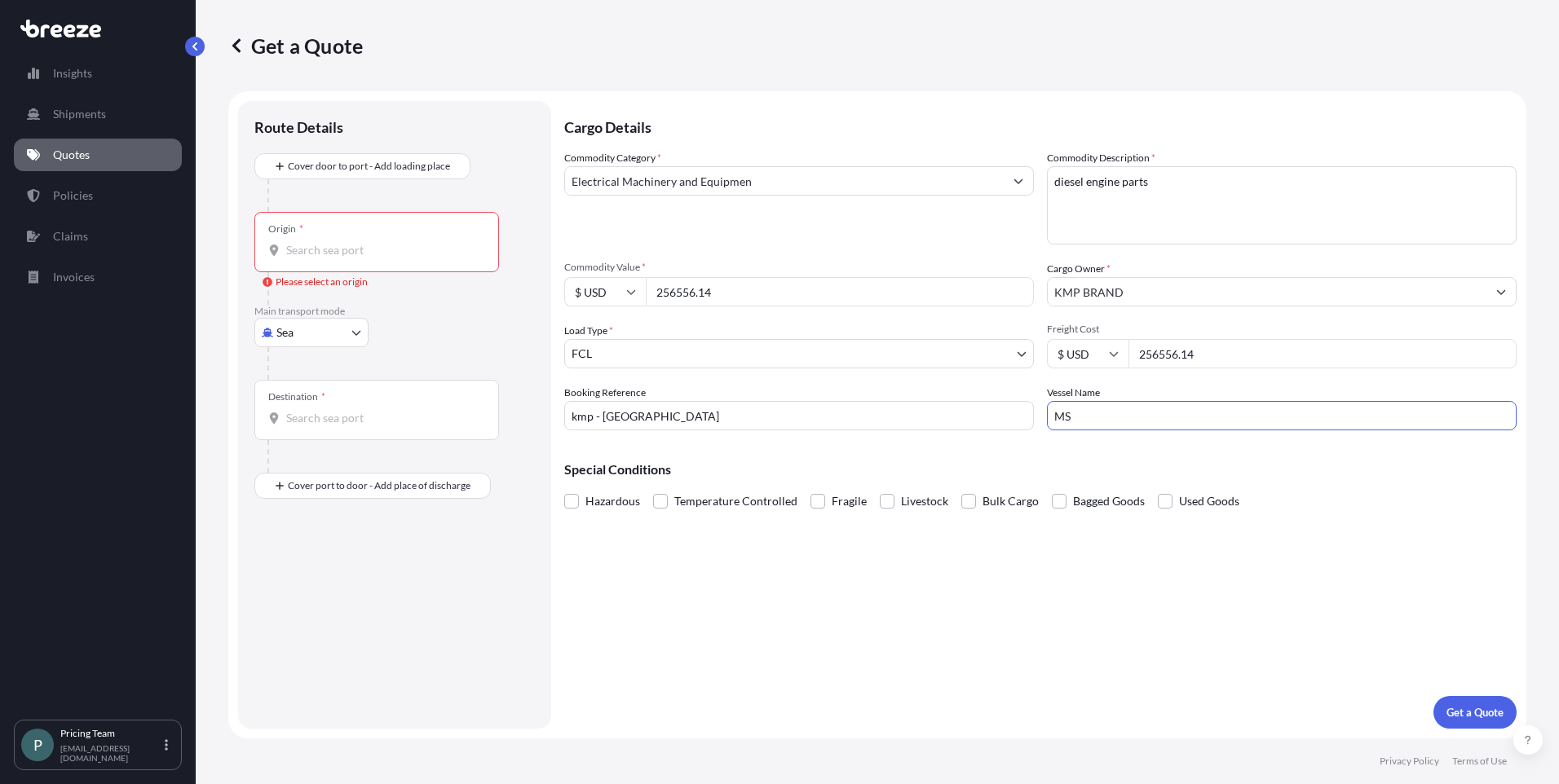
type input "M"
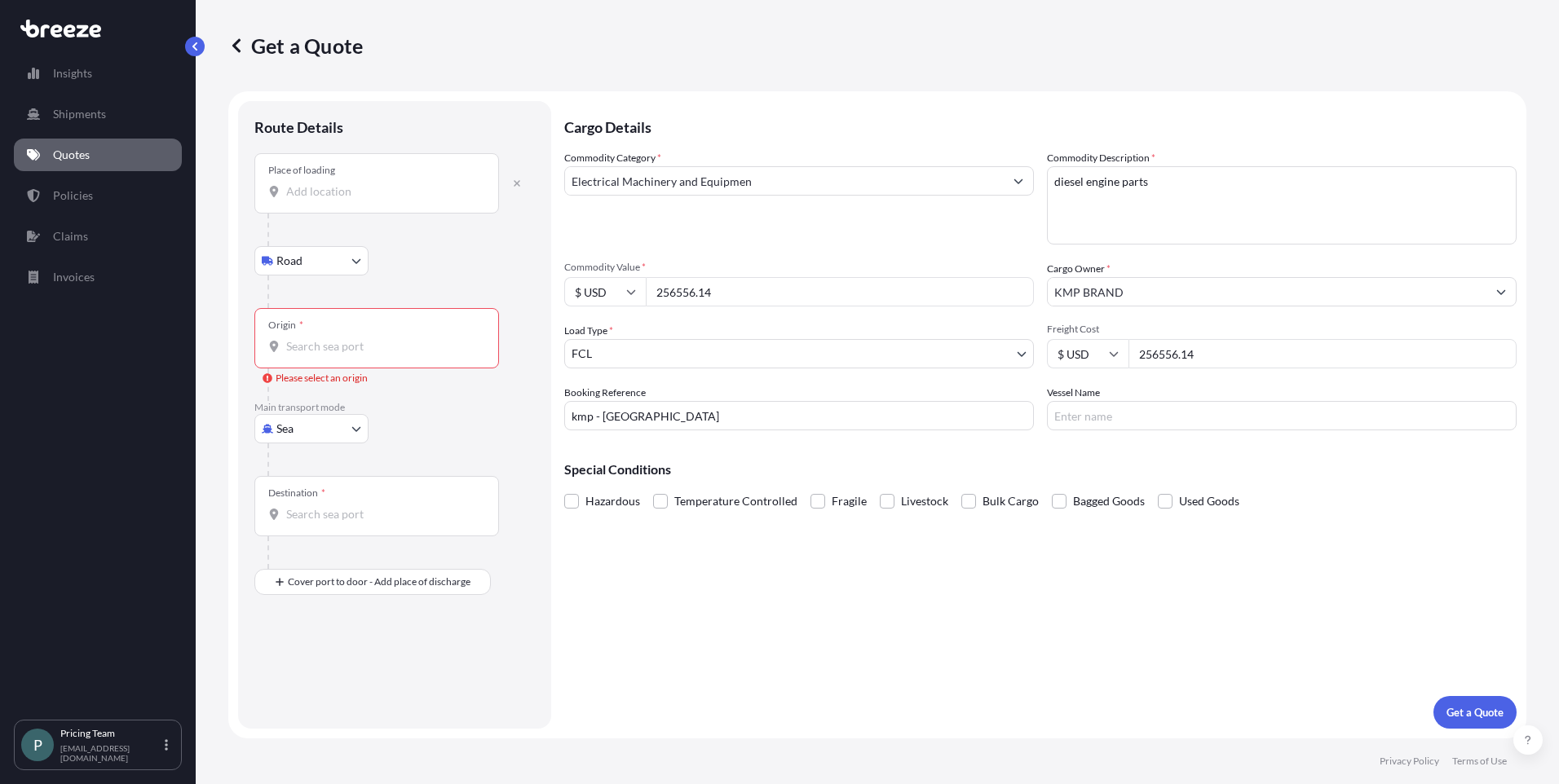
click at [331, 182] on div "Place of loading" at bounding box center [377, 183] width 245 height 61
click at [331, 183] on input "Place of loading" at bounding box center [382, 191] width 193 height 16
click at [415, 291] on div at bounding box center [401, 292] width 267 height 33
click at [356, 201] on div "Place of loading" at bounding box center [377, 183] width 245 height 61
click at [356, 200] on input "Place of loading" at bounding box center [382, 191] width 193 height 16
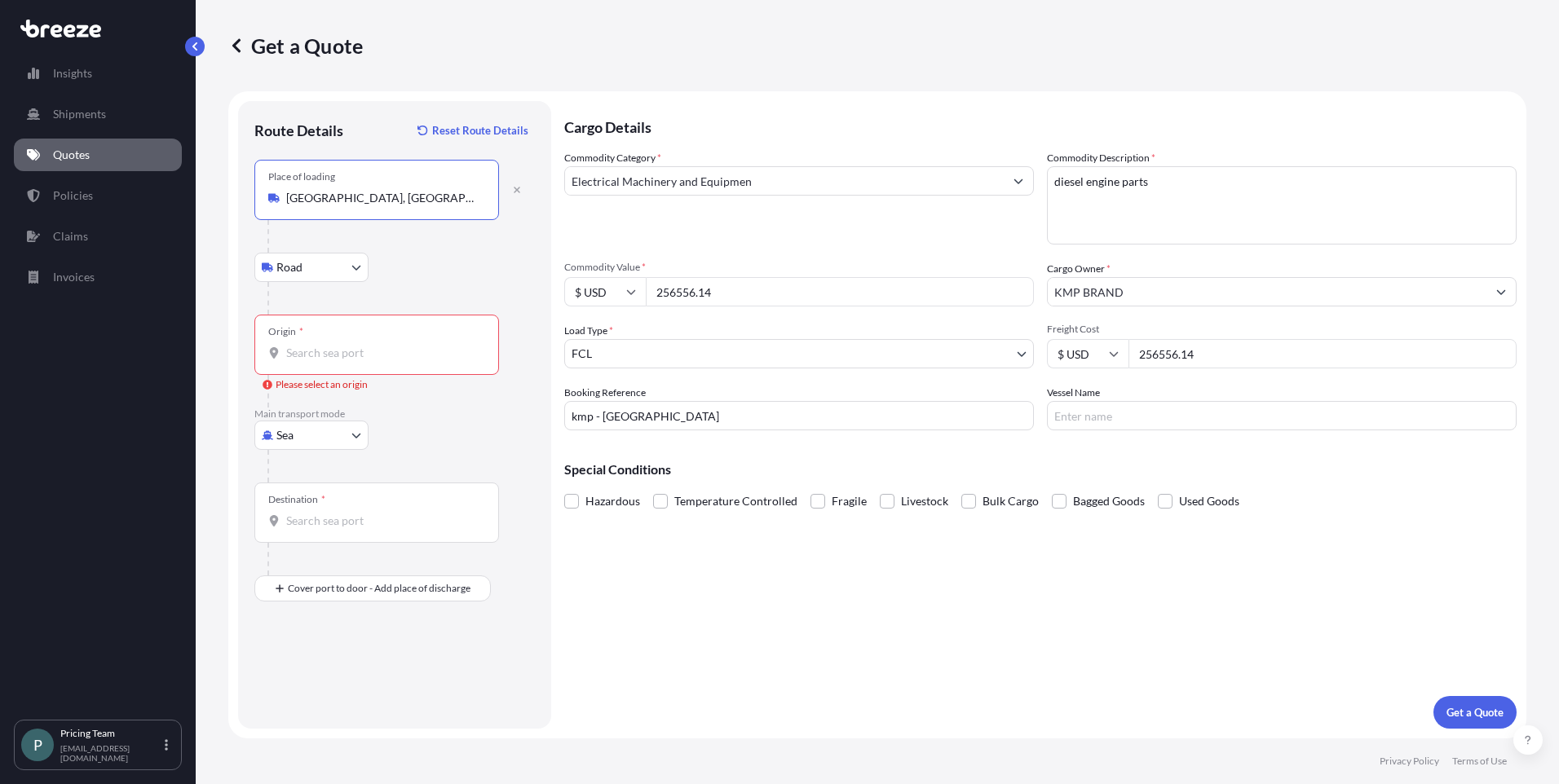
type input "[GEOGRAPHIC_DATA], [GEOGRAPHIC_DATA]"
click at [336, 195] on input "[GEOGRAPHIC_DATA], [GEOGRAPHIC_DATA]" at bounding box center [382, 197] width 193 height 16
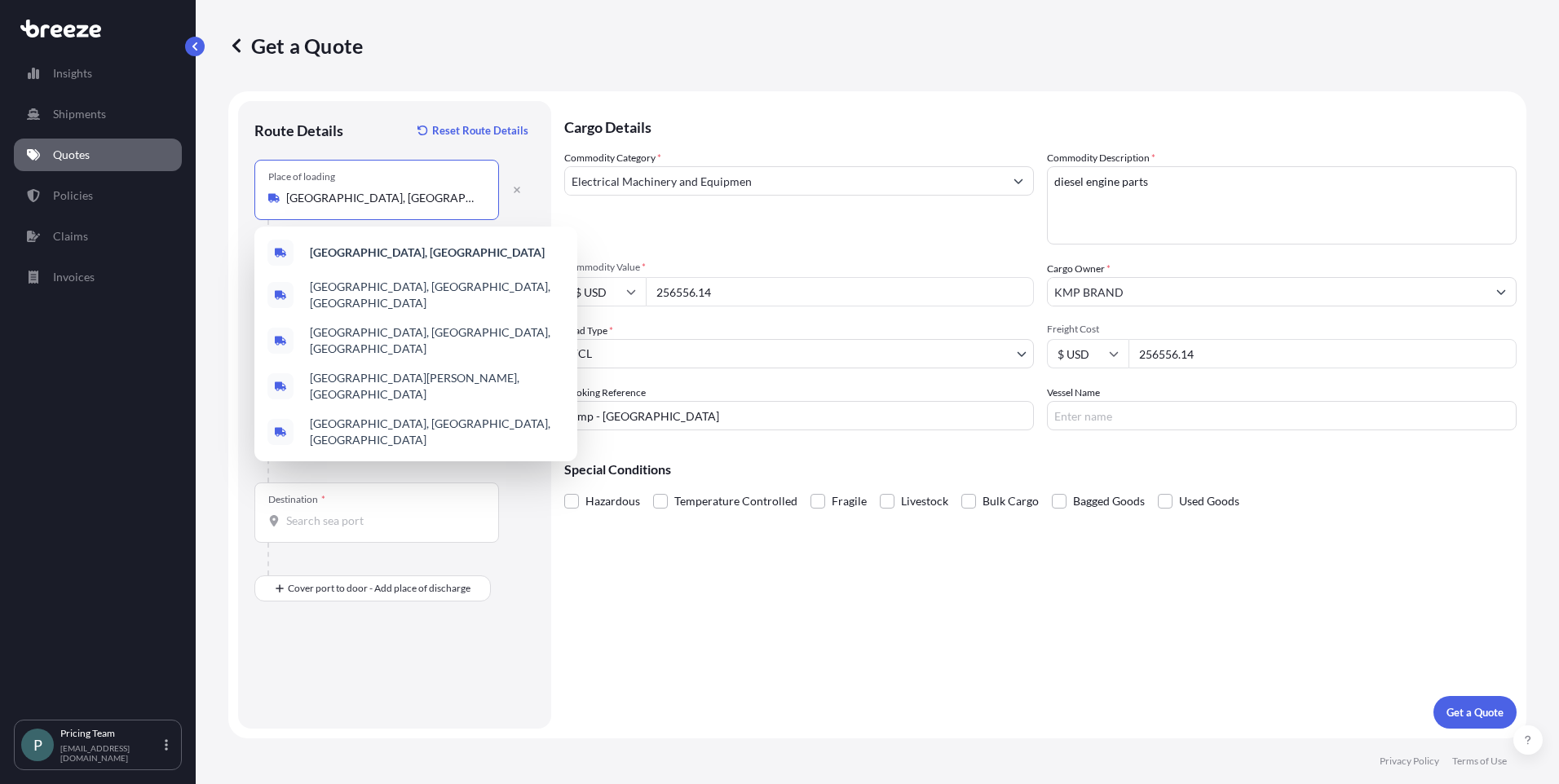
drag, startPoint x: 358, startPoint y: 200, endPoint x: 249, endPoint y: 200, distance: 109.0
click at [249, 200] on div "Route Details Reset Route Details Place of loading [GEOGRAPHIC_DATA], UK Road R…" at bounding box center [394, 415] width 313 height 628
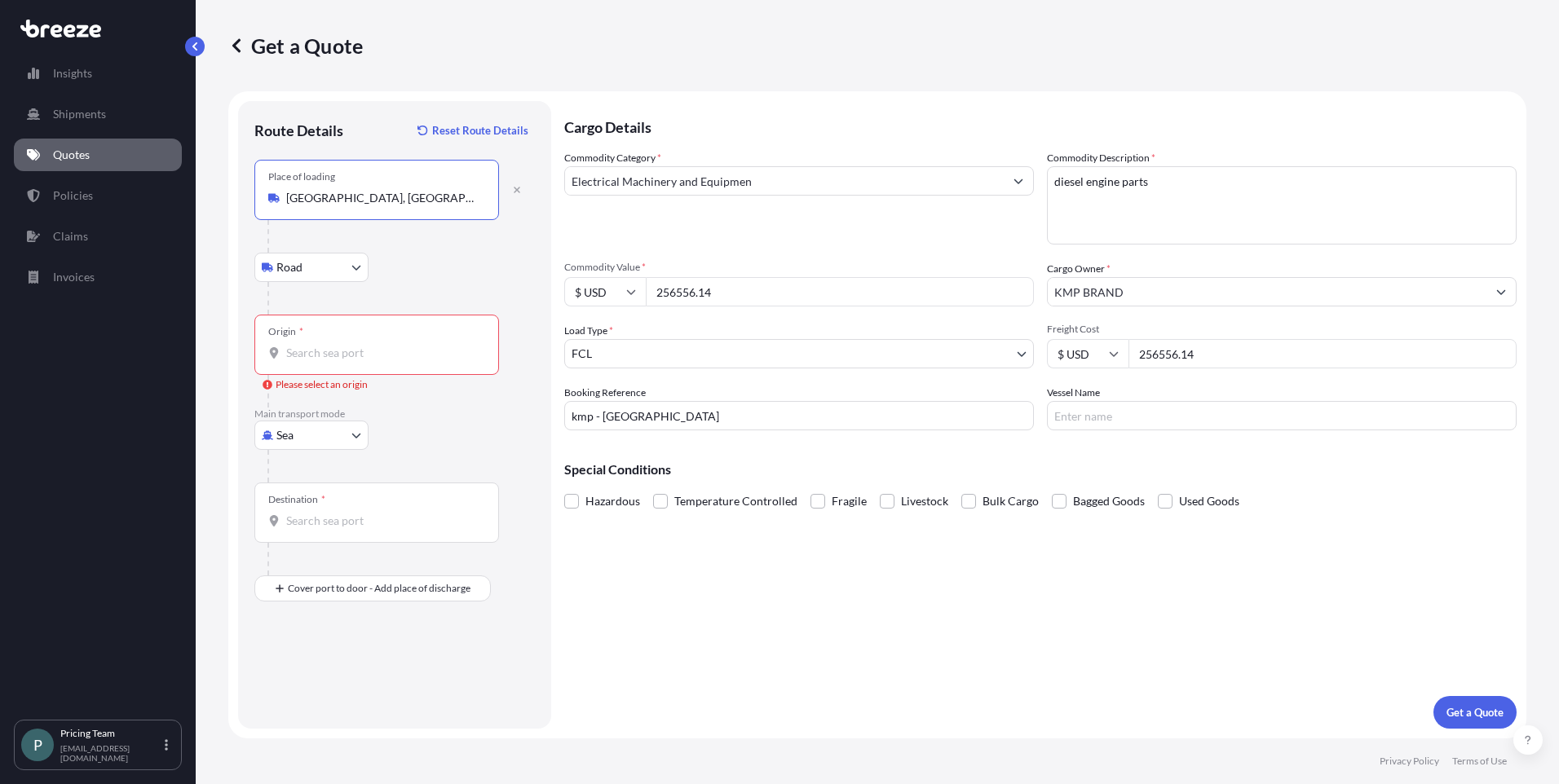
type input "[GEOGRAPHIC_DATA], [GEOGRAPHIC_DATA]"
click at [284, 353] on div at bounding box center [377, 352] width 217 height 16
click at [286, 353] on input "Origin * Please select an origin" at bounding box center [382, 352] width 193 height 16
type input "GBFXT - Felixstowe, [GEOGRAPHIC_DATA]"
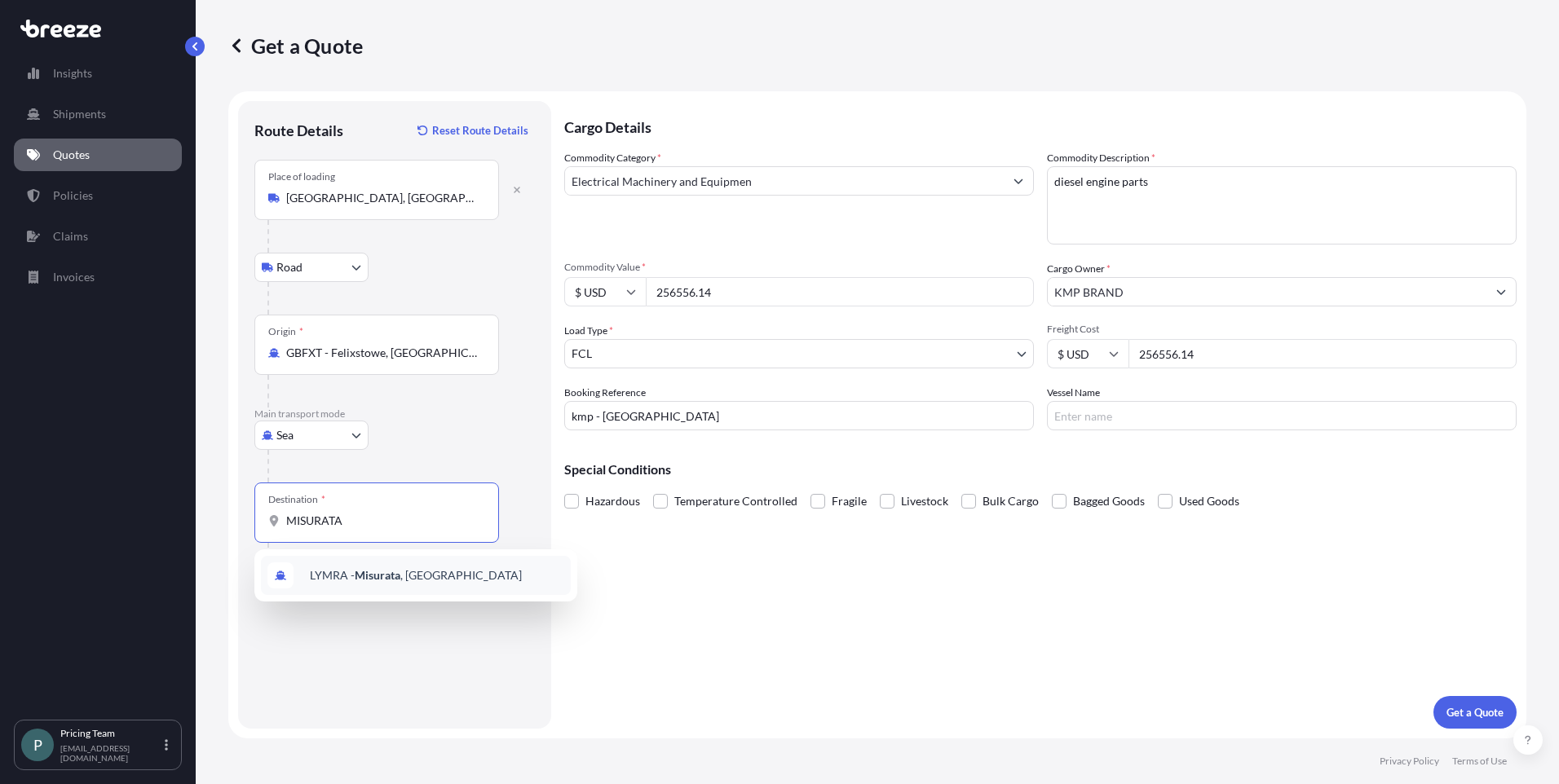
click at [360, 584] on div "LYMRA - [GEOGRAPHIC_DATA] , [GEOGRAPHIC_DATA]" at bounding box center [416, 576] width 310 height 39
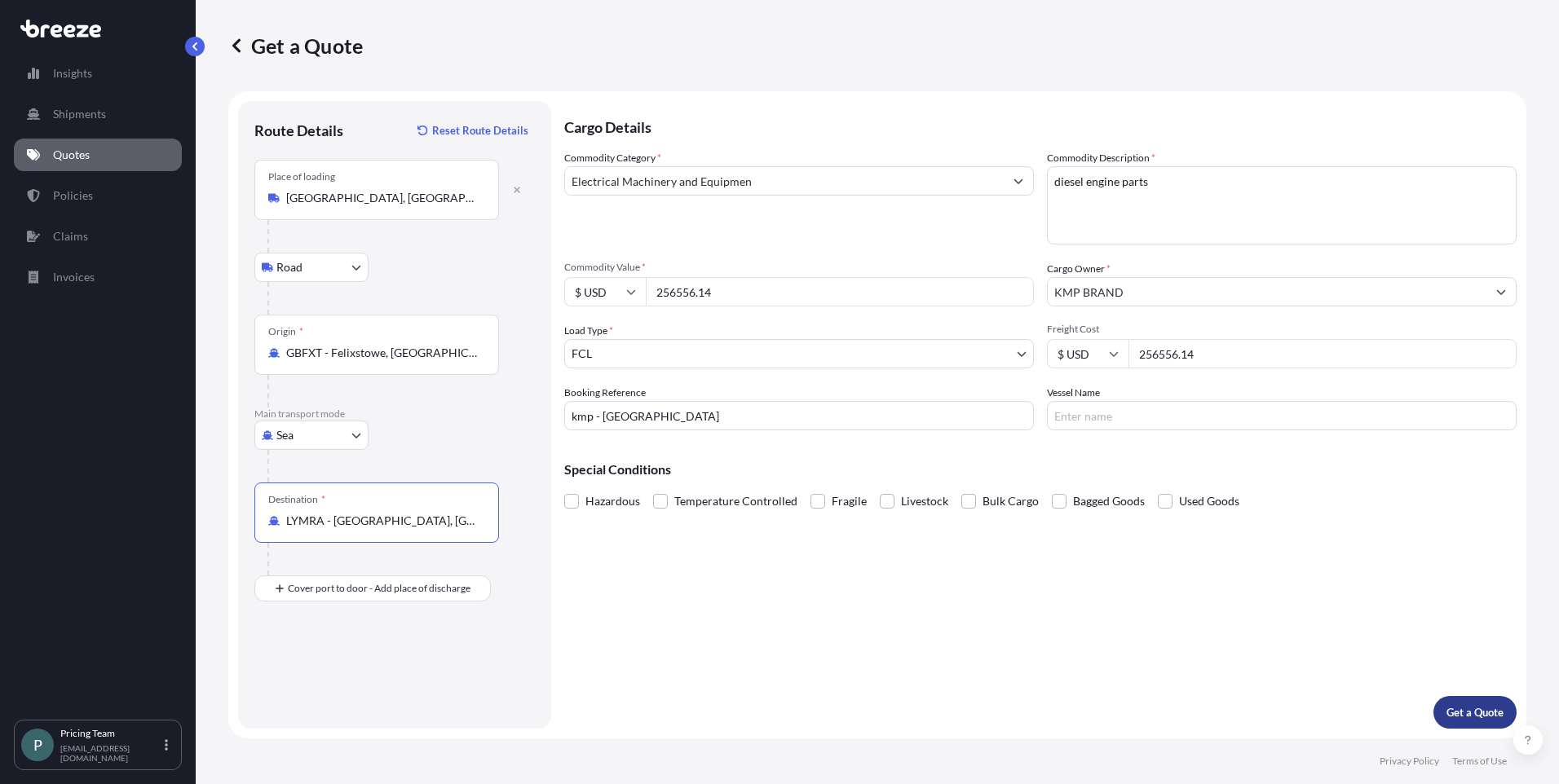
type input "LYMRA - [GEOGRAPHIC_DATA], [GEOGRAPHIC_DATA]"
click at [1490, 707] on p "Get a Quote" at bounding box center [1475, 712] width 57 height 16
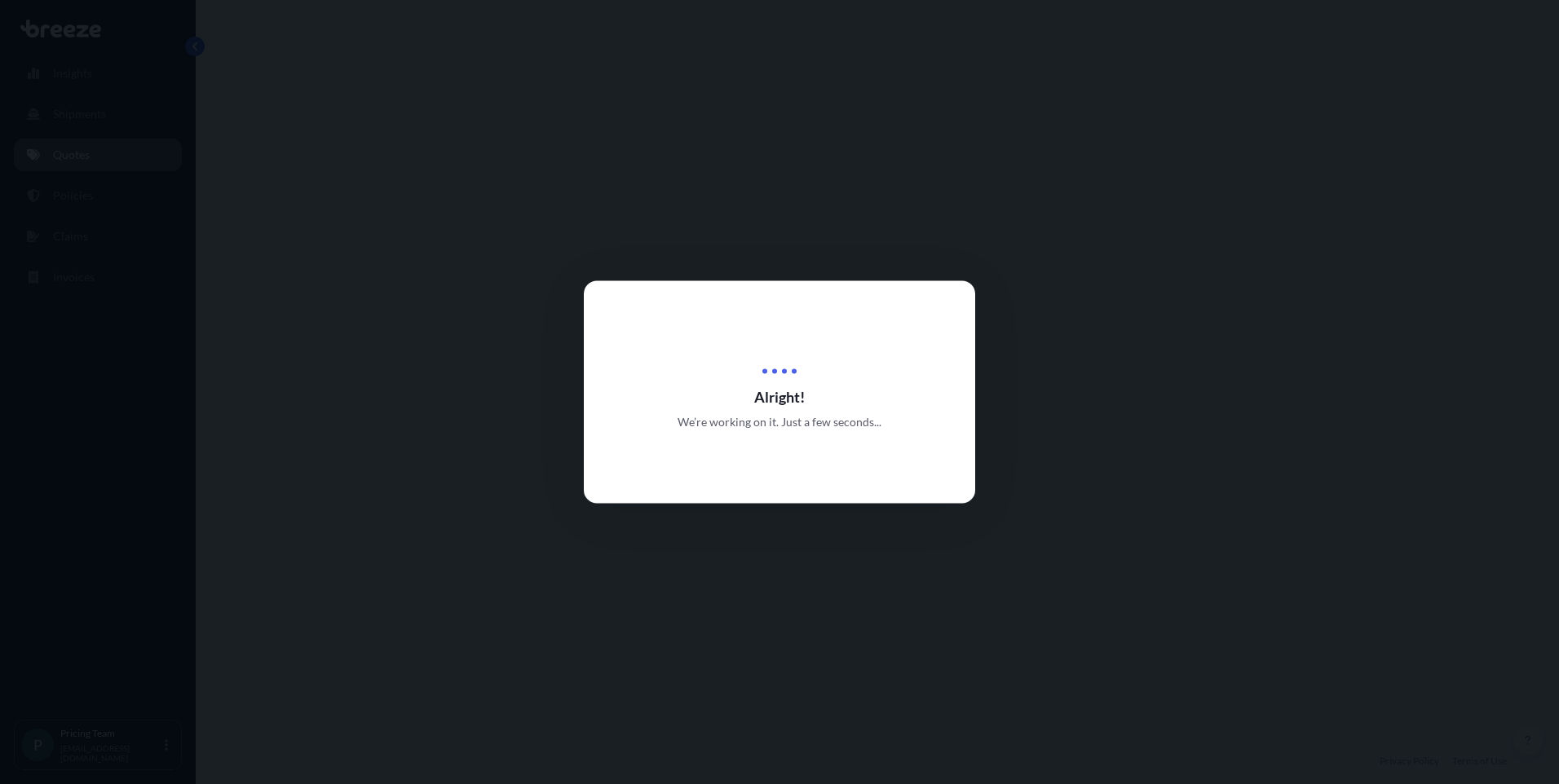
select select "Road"
select select "Sea"
select select "2"
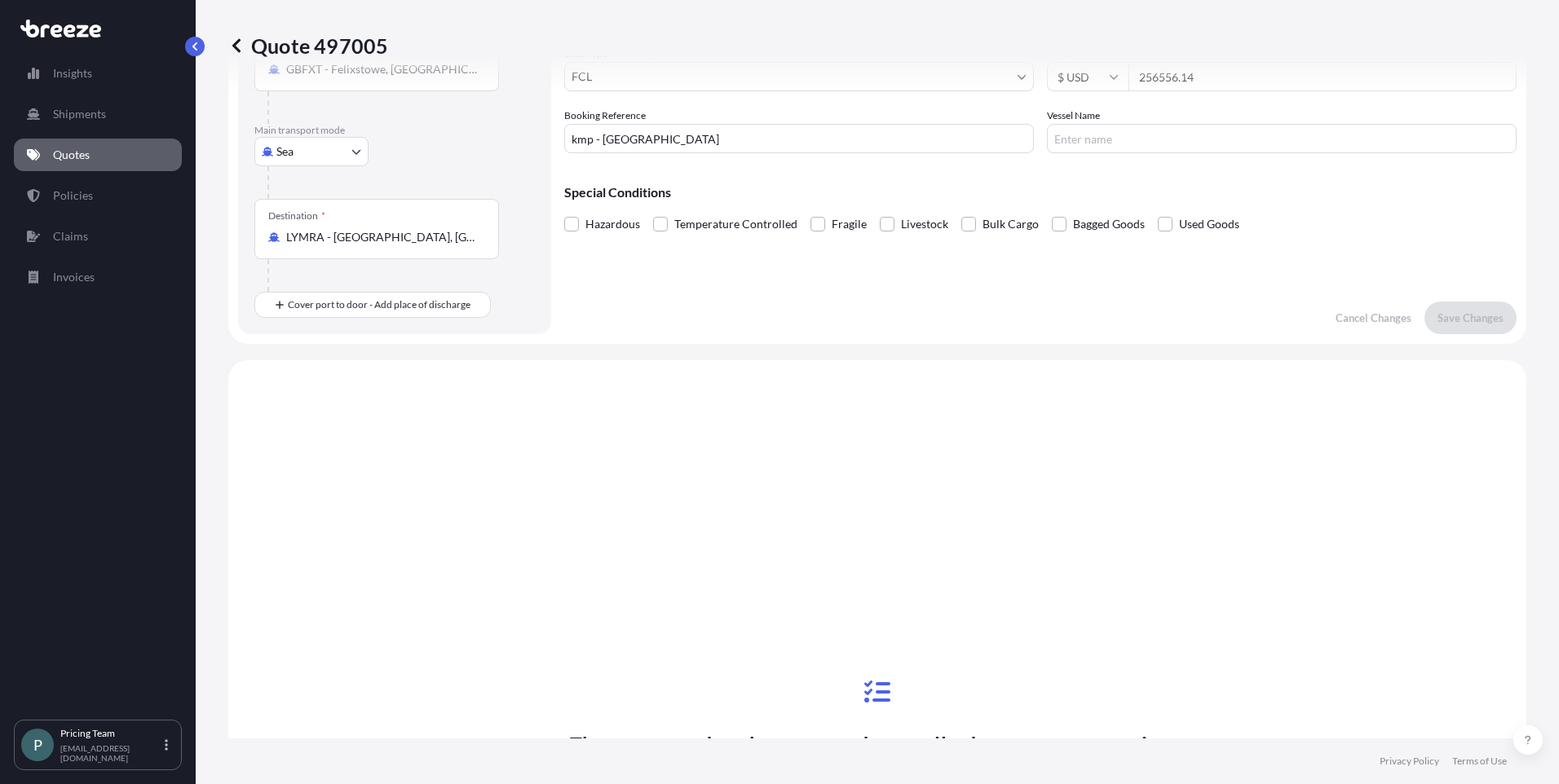
scroll to position [556, 0]
